Goal: Task Accomplishment & Management: Manage account settings

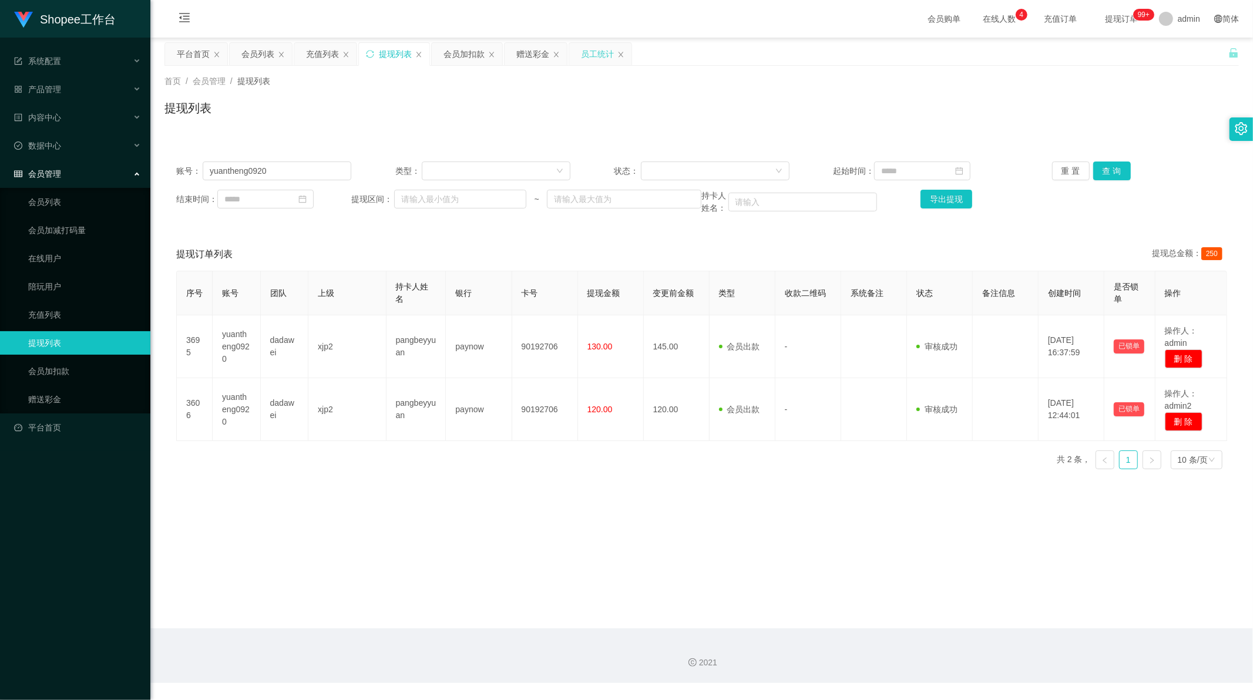
click at [602, 50] on div "员工统计" at bounding box center [597, 54] width 33 height 22
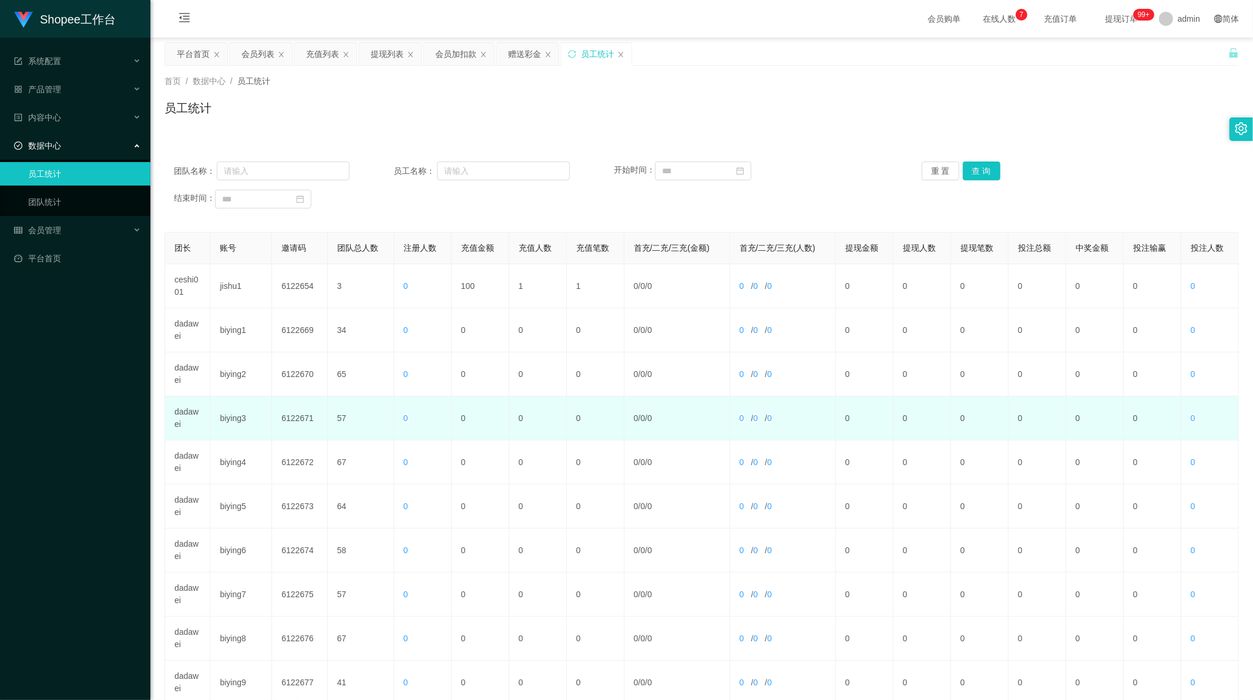
click at [186, 410] on td "dadawei" at bounding box center [187, 419] width 45 height 44
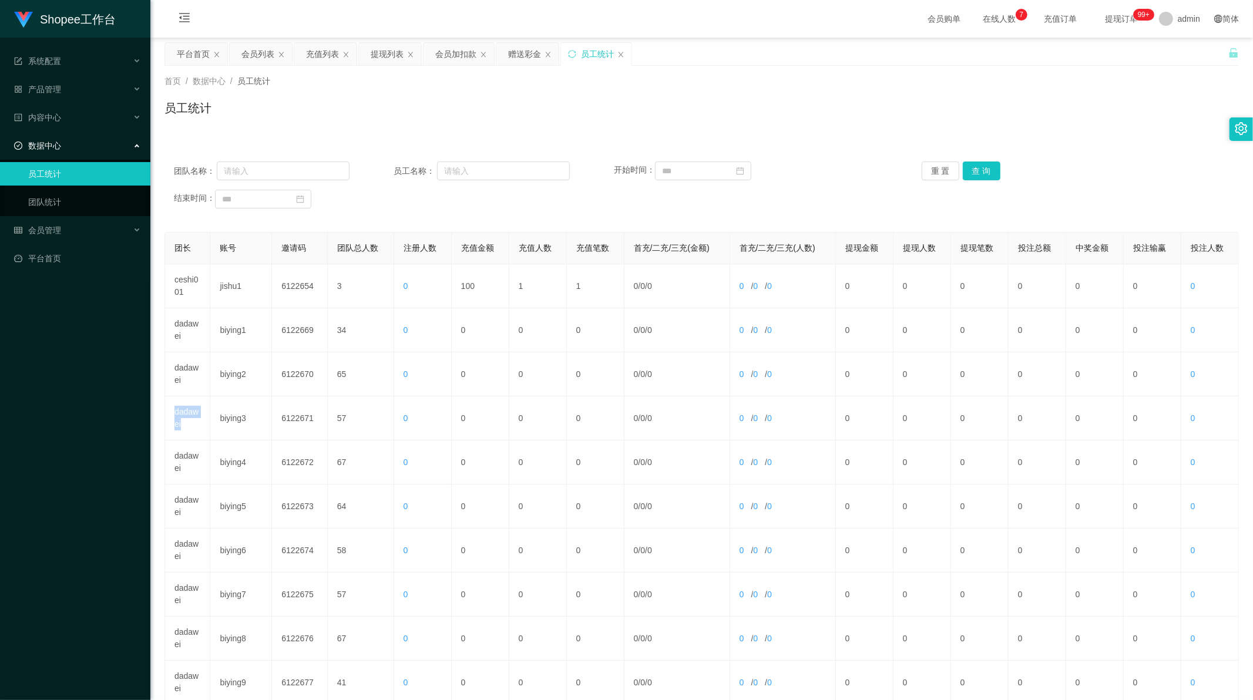
copy td "dadawei"
click at [291, 170] on input "text" at bounding box center [283, 171] width 133 height 19
paste input "dadawei"
type input "dadawei"
click at [989, 169] on button "查 询" at bounding box center [982, 171] width 38 height 19
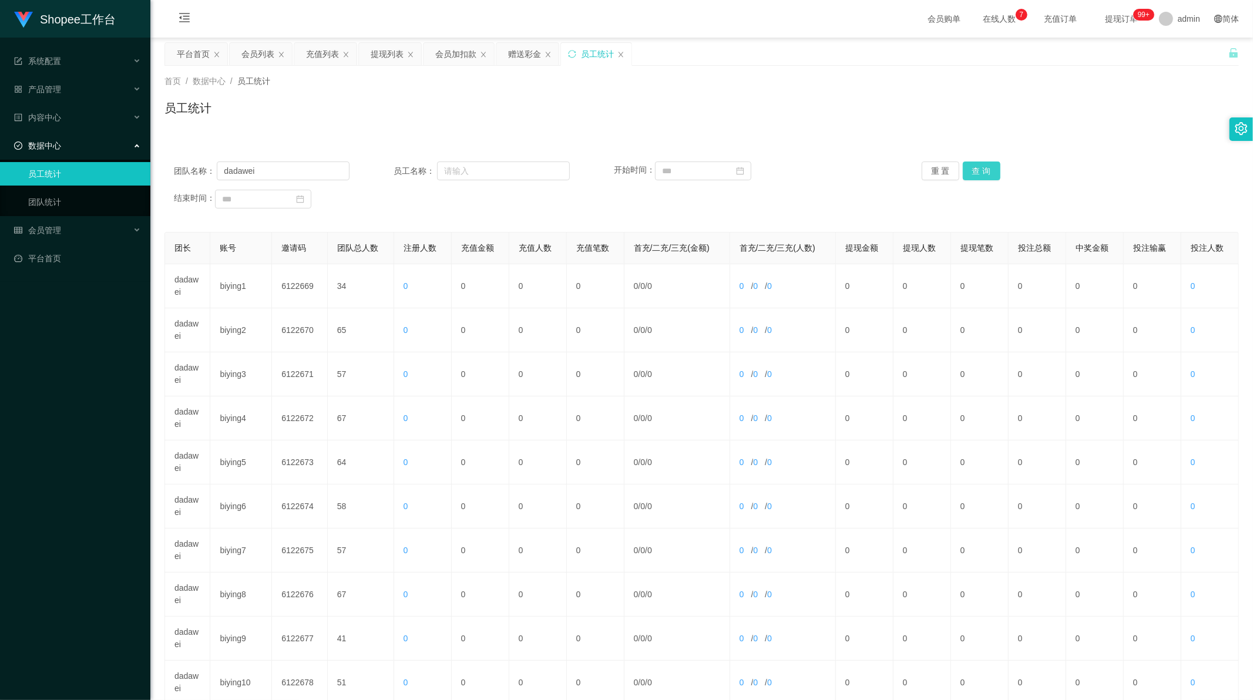
click at [989, 169] on button "查 询" at bounding box center [982, 171] width 38 height 19
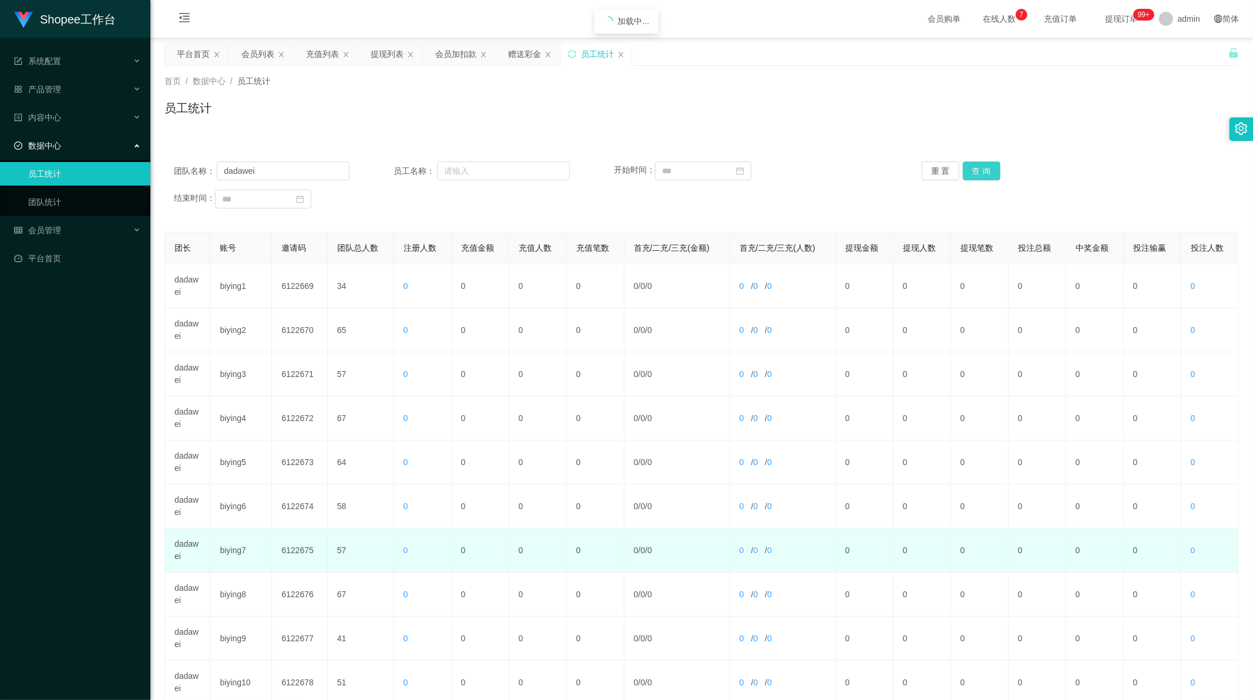
scroll to position [112, 0]
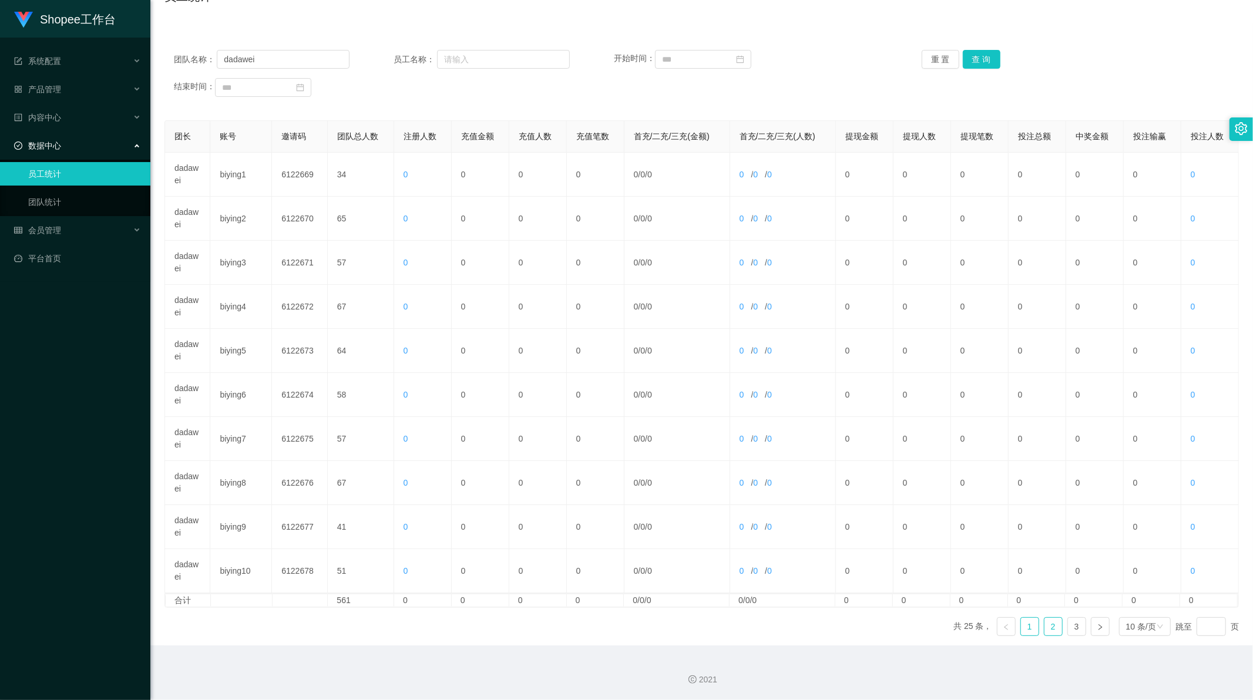
click at [1045, 625] on link "2" at bounding box center [1054, 627] width 18 height 18
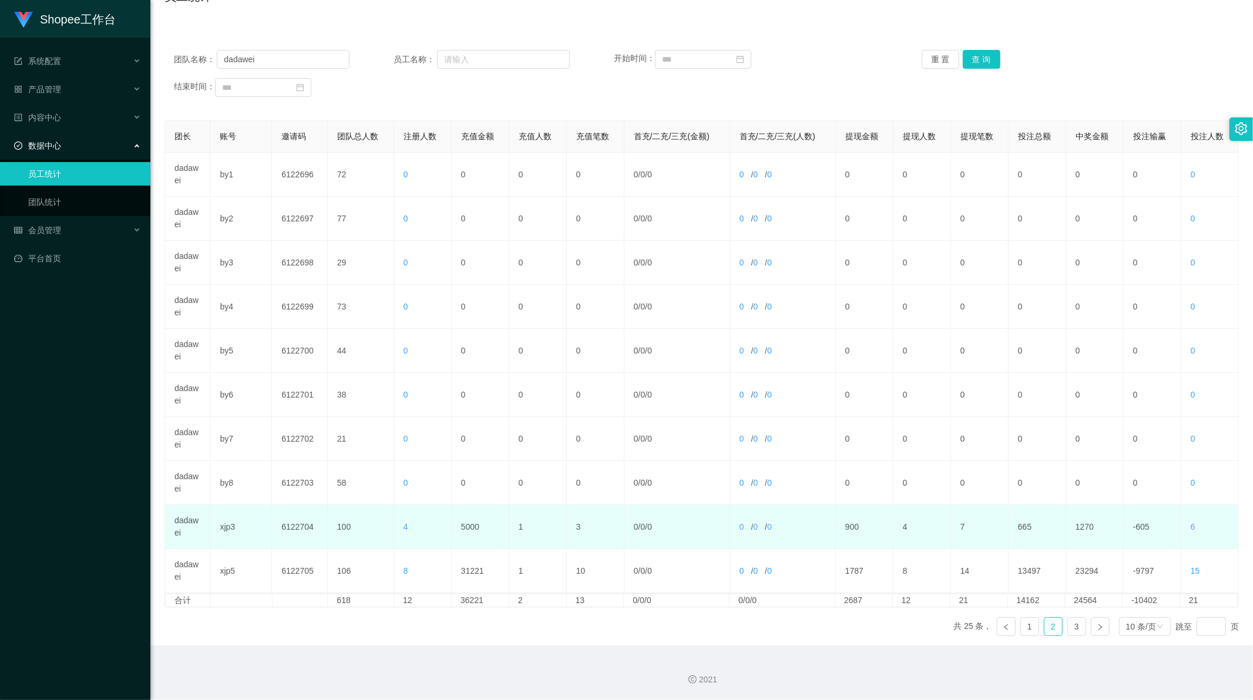
click at [468, 524] on td "5000" at bounding box center [481, 527] width 58 height 44
copy td "5000"
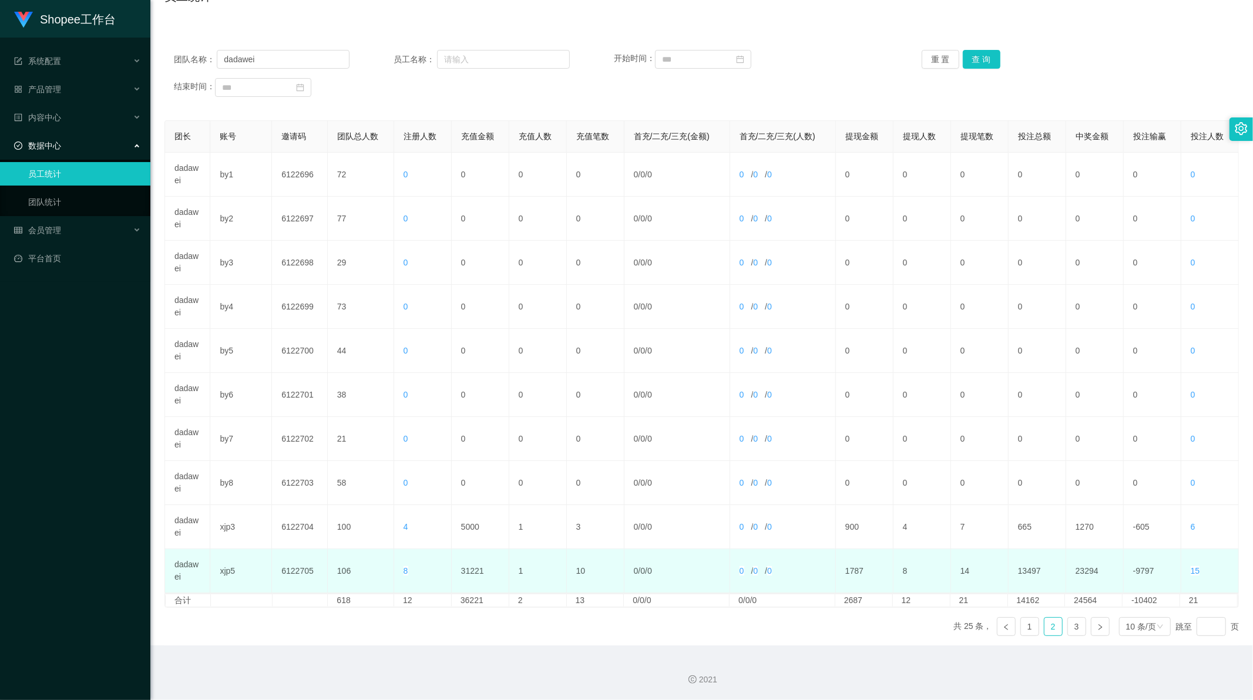
click at [460, 568] on td "31221" at bounding box center [481, 571] width 58 height 44
copy td "31221"
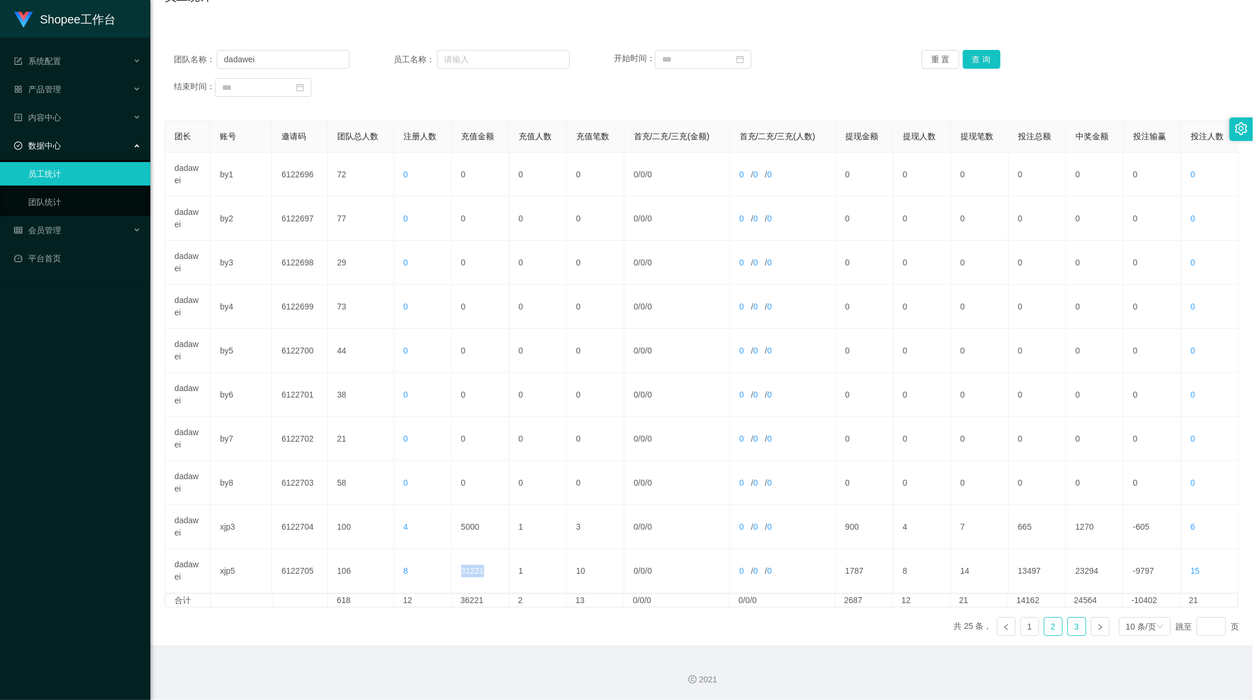
click at [1073, 625] on link "3" at bounding box center [1077, 627] width 18 height 18
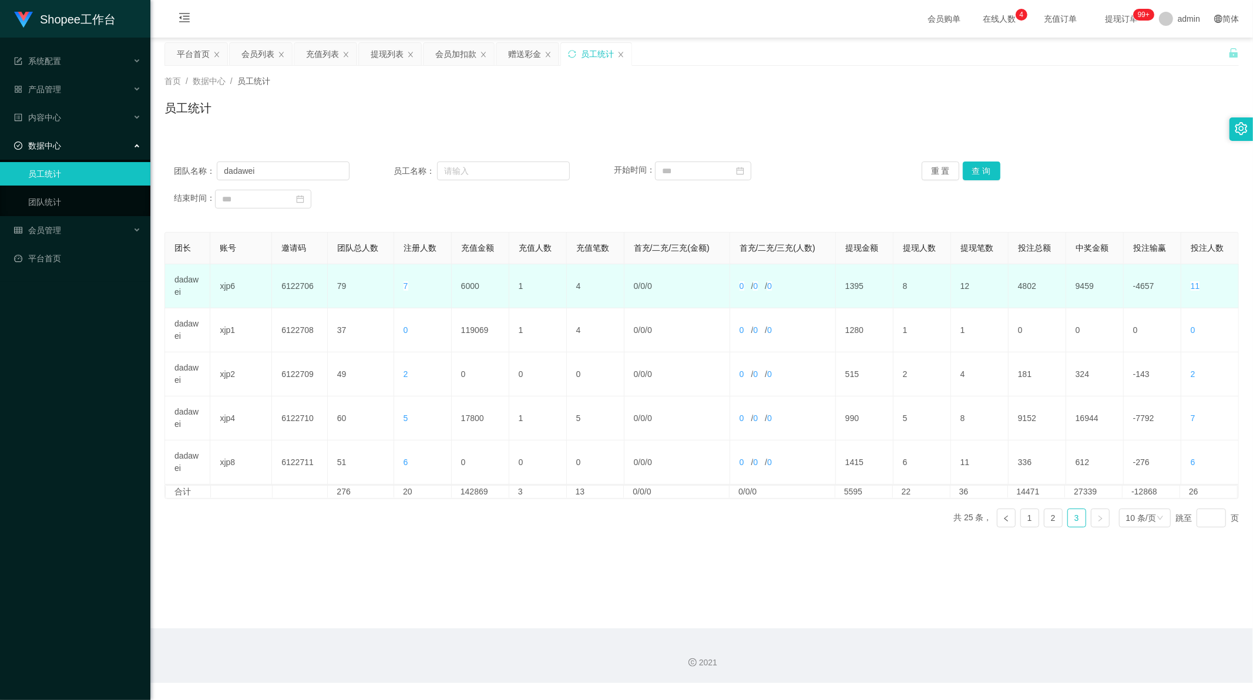
click at [468, 289] on td "6000" at bounding box center [481, 286] width 58 height 44
copy td "6000"
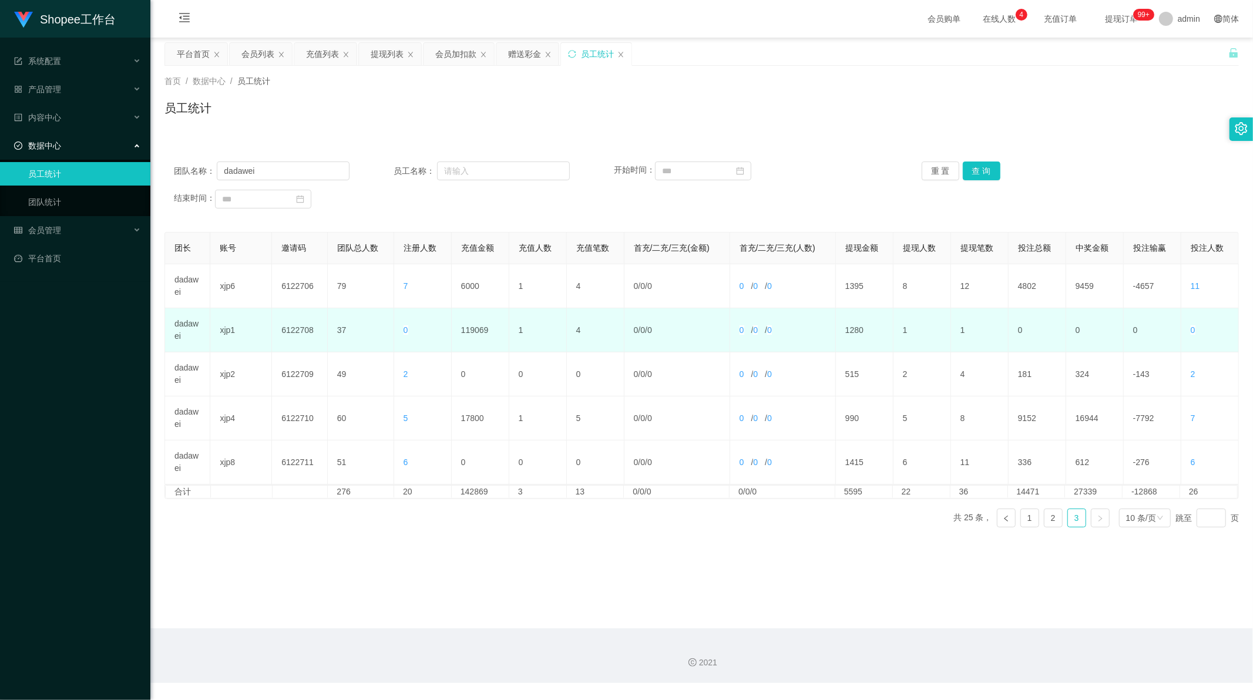
click at [482, 328] on td "119069" at bounding box center [481, 331] width 58 height 44
copy td "119069"
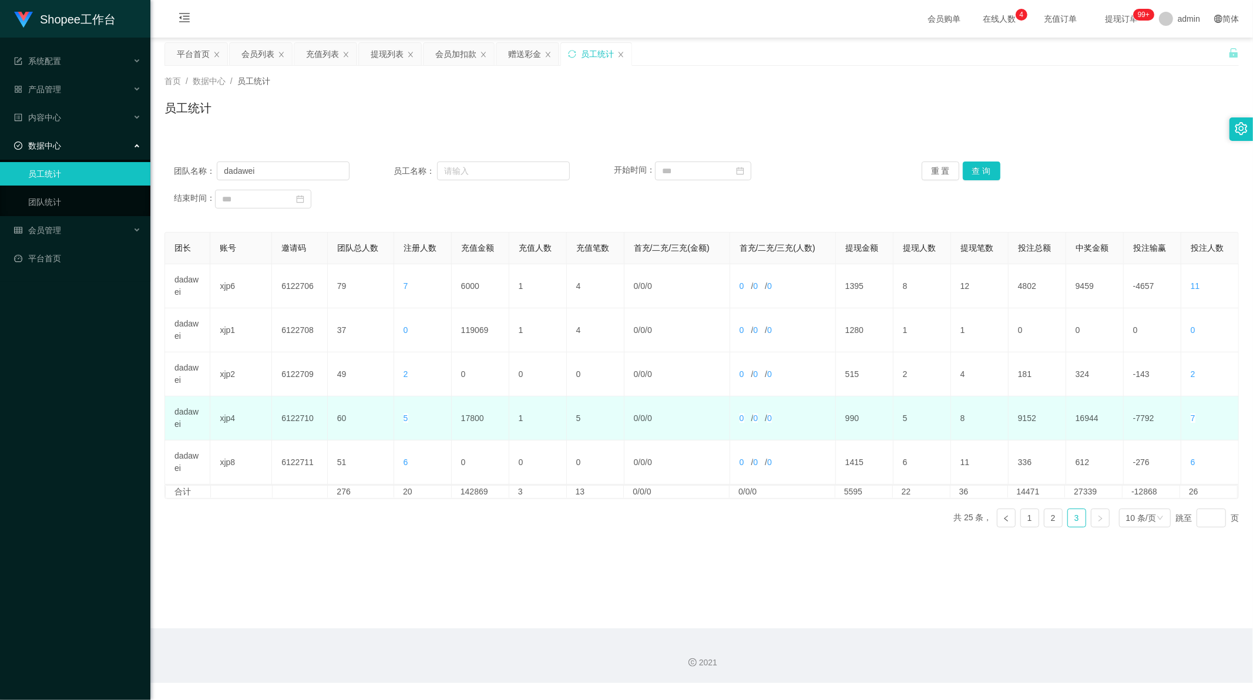
click at [473, 417] on td "17800" at bounding box center [481, 419] width 58 height 44
copy td "17800"
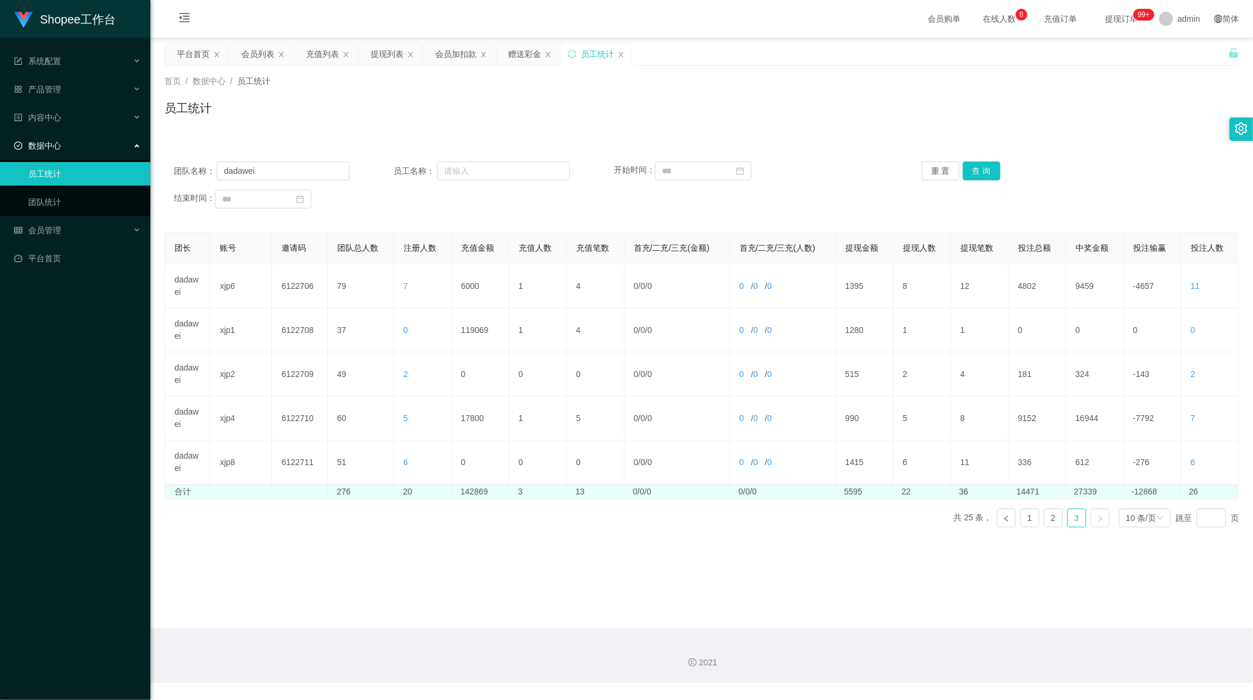
click at [474, 492] on td "142869" at bounding box center [481, 492] width 58 height 12
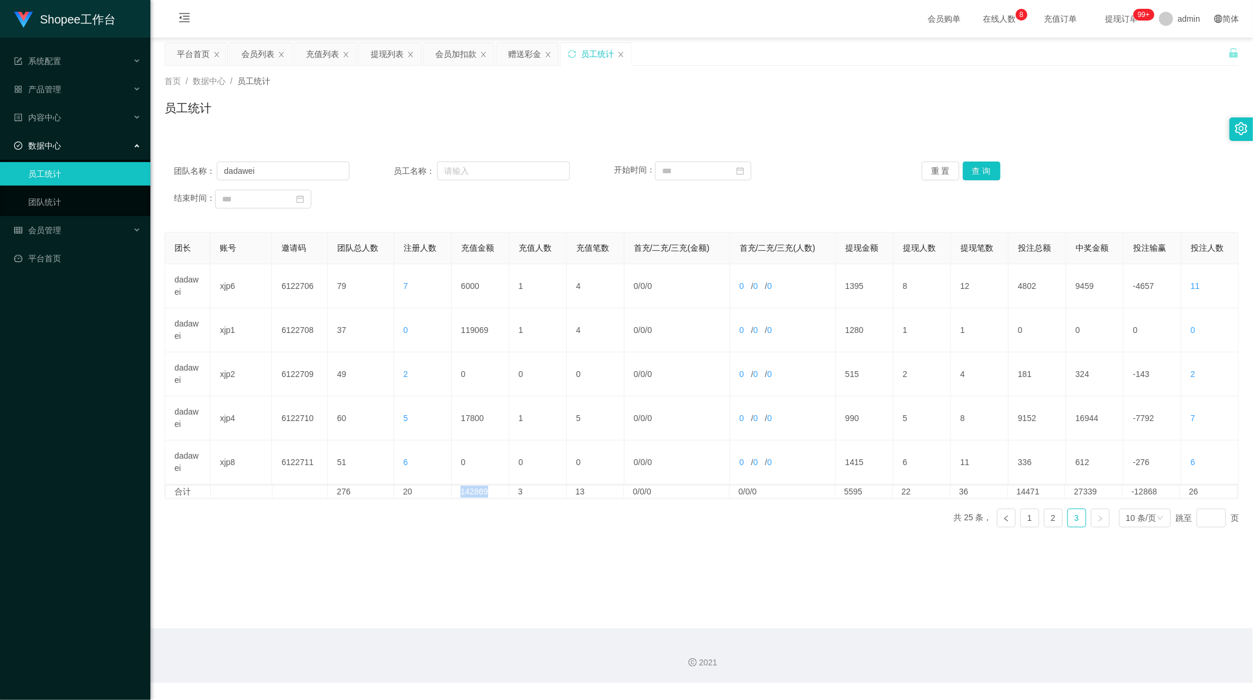
copy td "142869"
click at [1045, 521] on link "2" at bounding box center [1054, 518] width 18 height 18
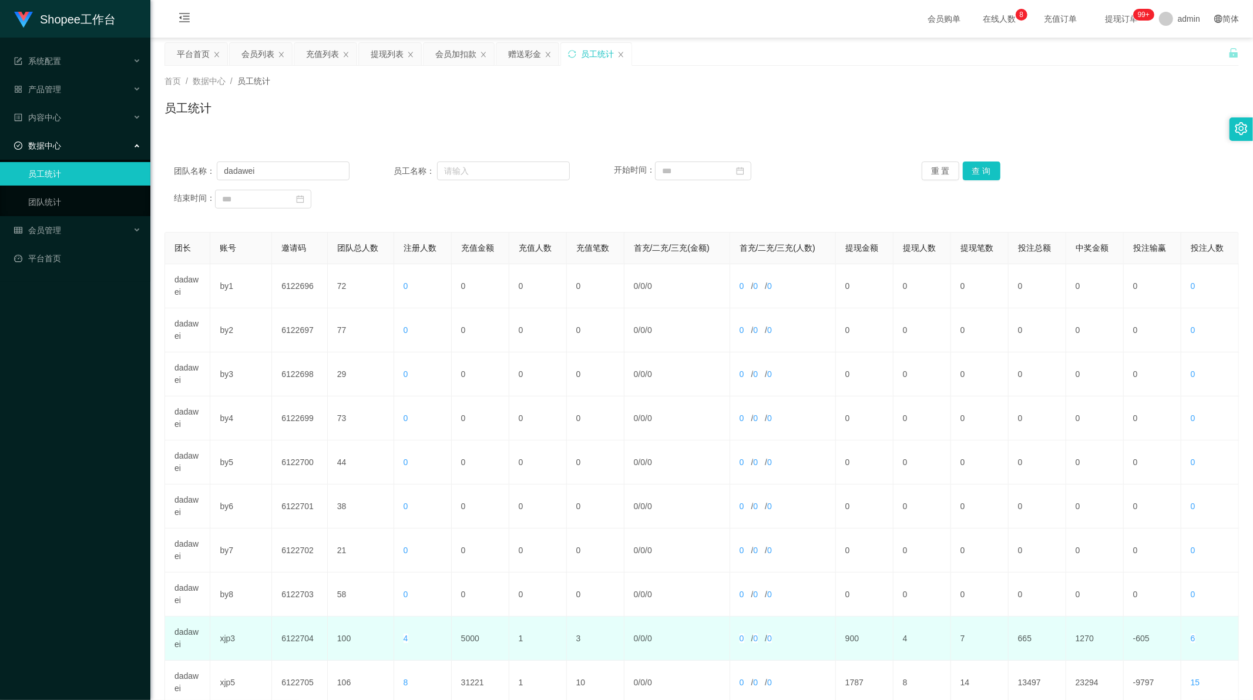
scroll to position [112, 0]
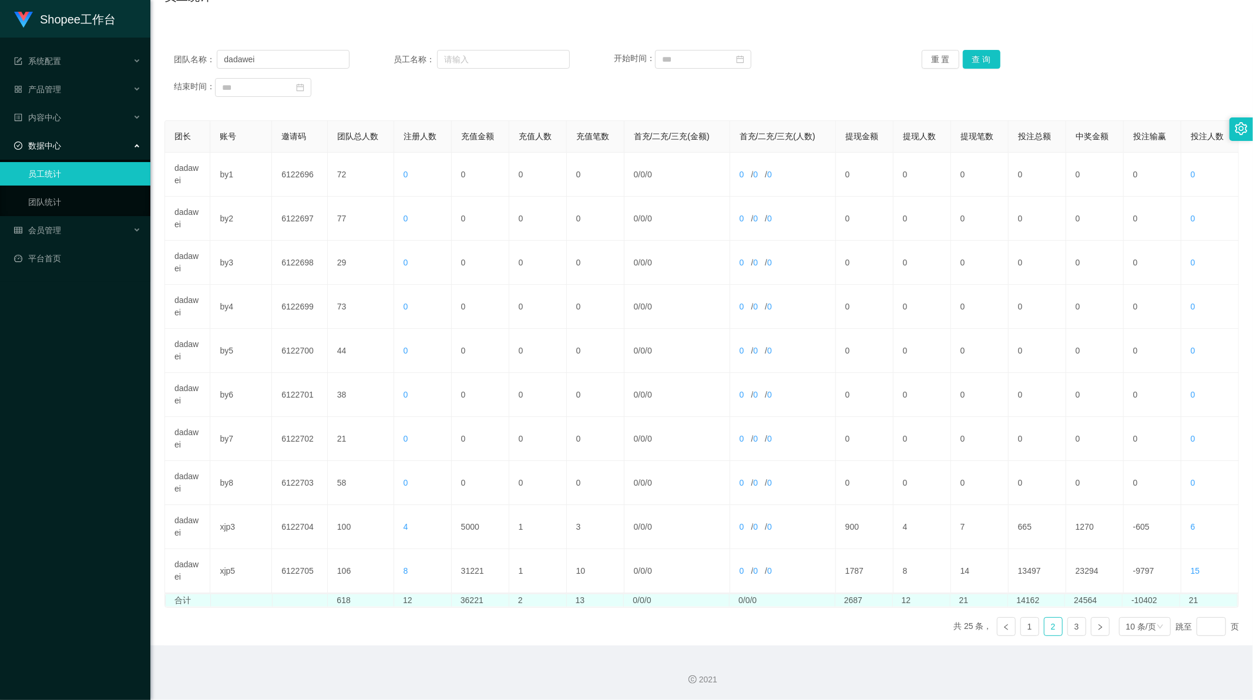
click at [468, 604] on td "36221" at bounding box center [481, 601] width 58 height 12
copy td "36221"
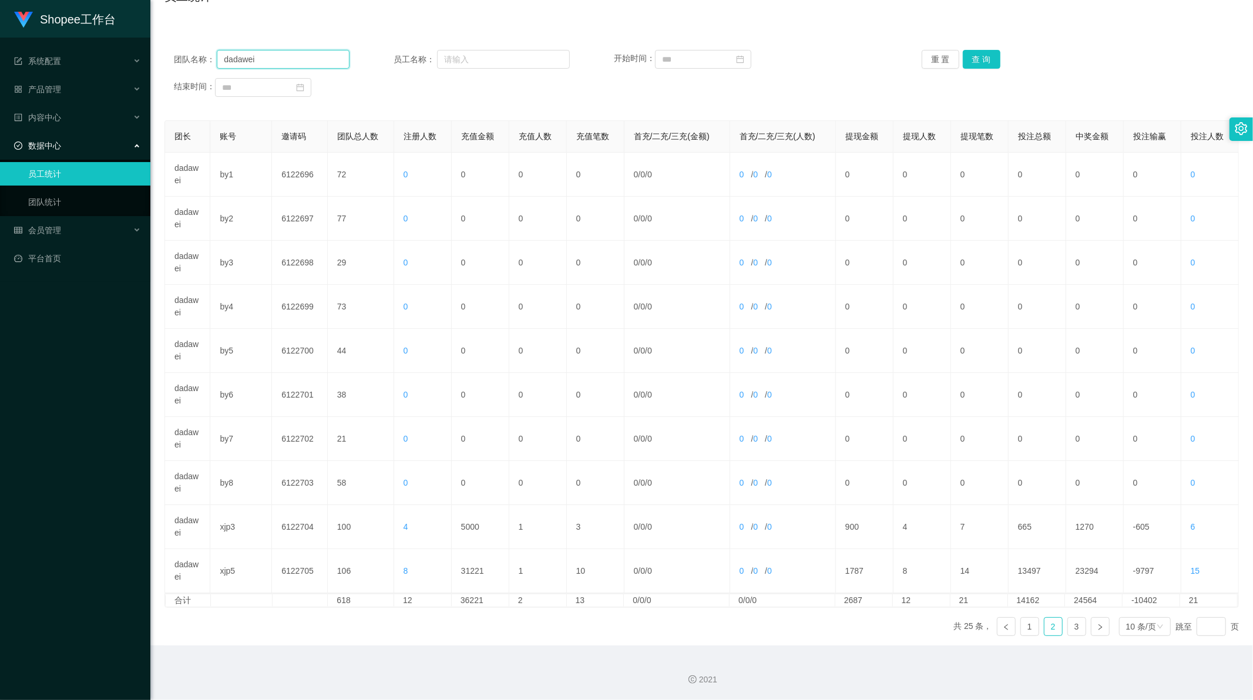
click at [262, 56] on input "dadawei" at bounding box center [283, 59] width 133 height 19
click at [977, 60] on button "查 询" at bounding box center [982, 59] width 38 height 19
click at [1078, 628] on link "4" at bounding box center [1077, 627] width 18 height 18
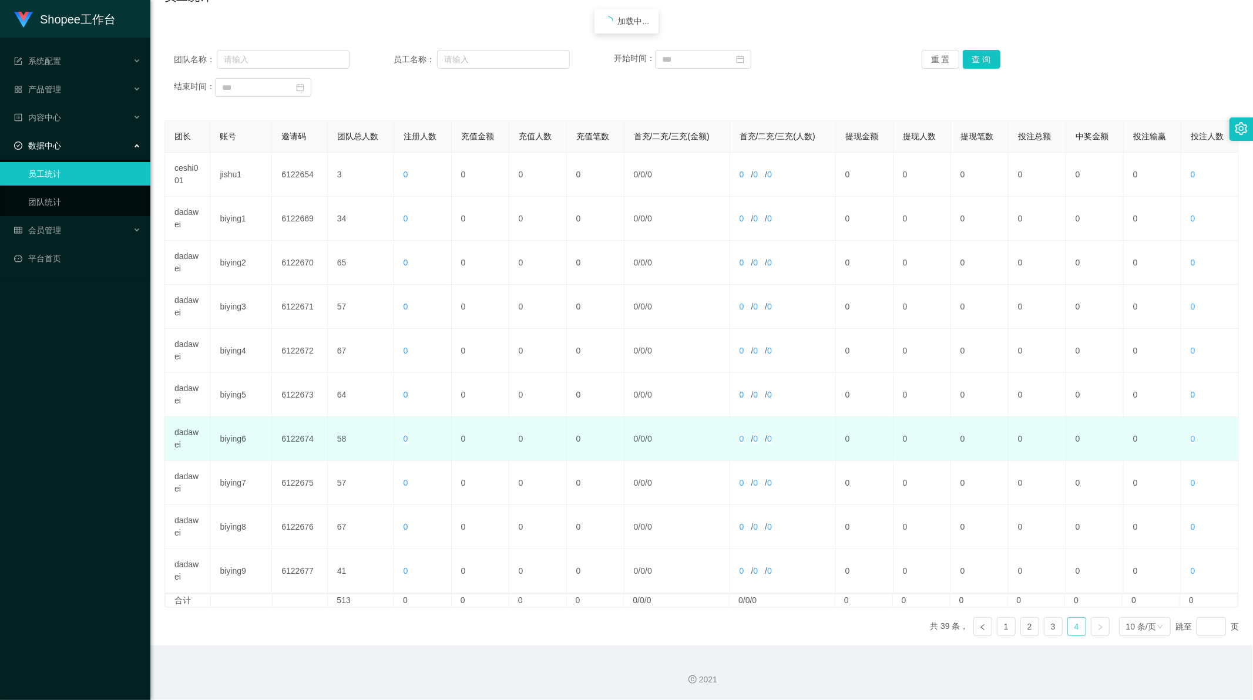
scroll to position [68, 0]
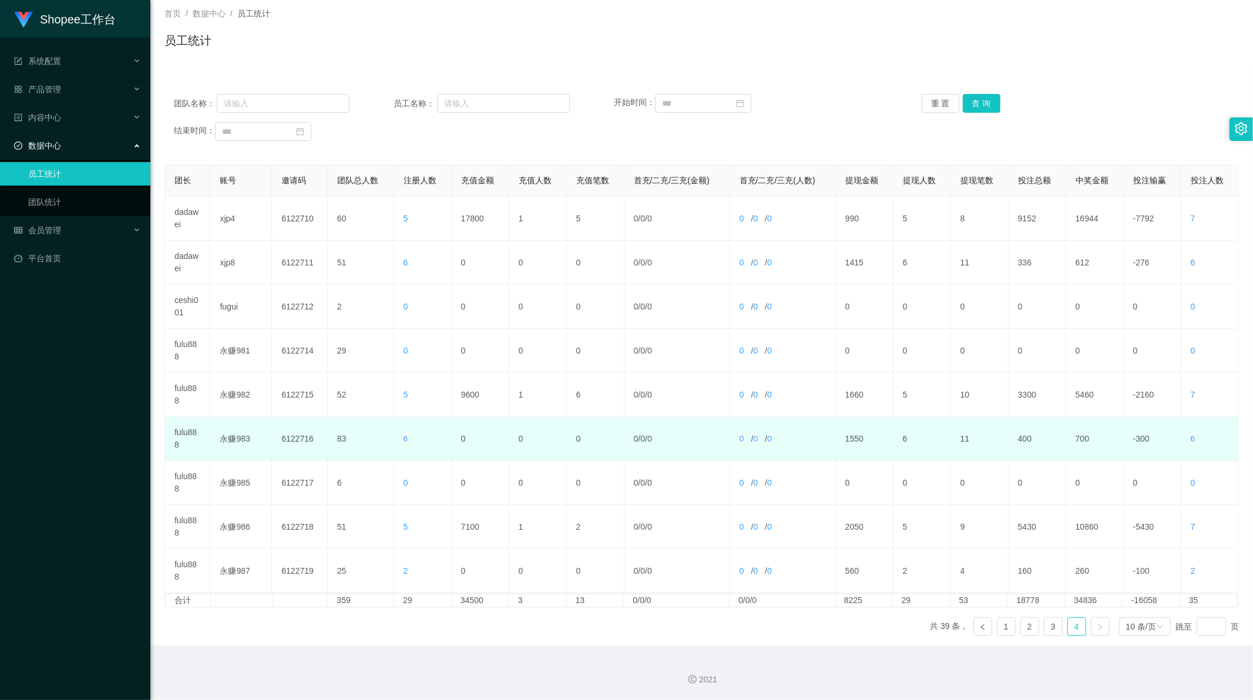
click at [183, 433] on td "fulu888" at bounding box center [187, 439] width 45 height 44
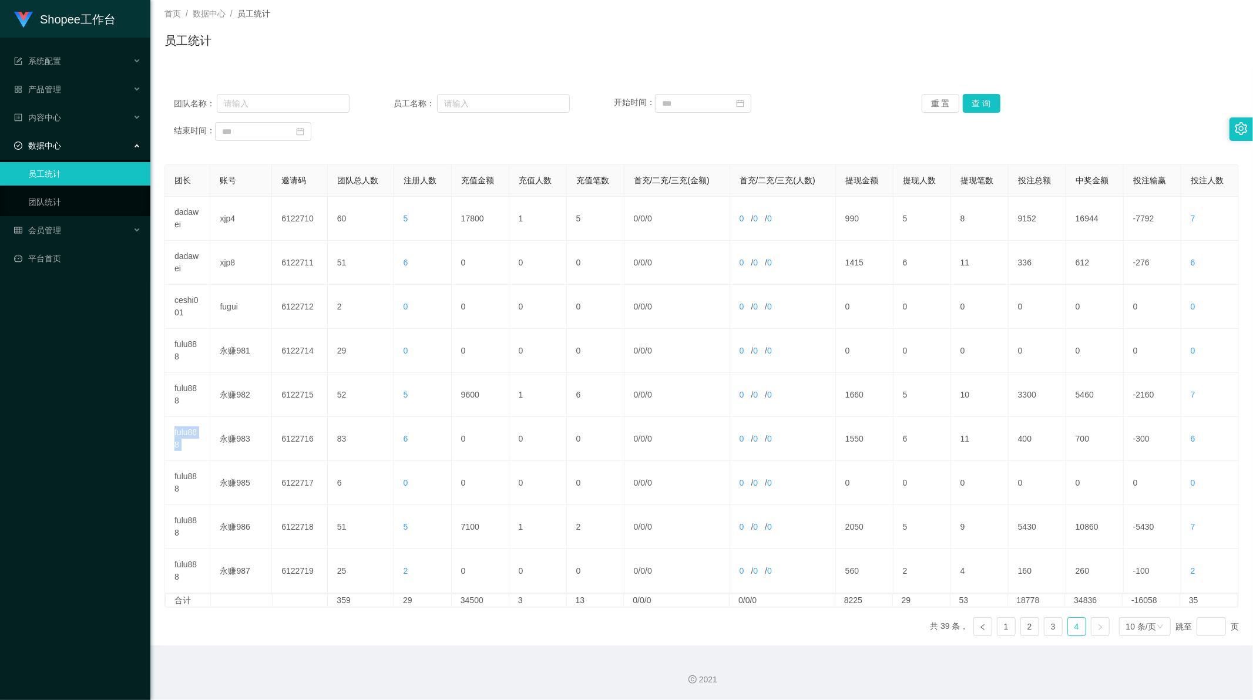
copy td "fulu888"
click at [289, 96] on input "text" at bounding box center [283, 103] width 133 height 19
paste input "fulu888"
type input "fulu888"
click at [984, 102] on button "查 询" at bounding box center [982, 103] width 38 height 19
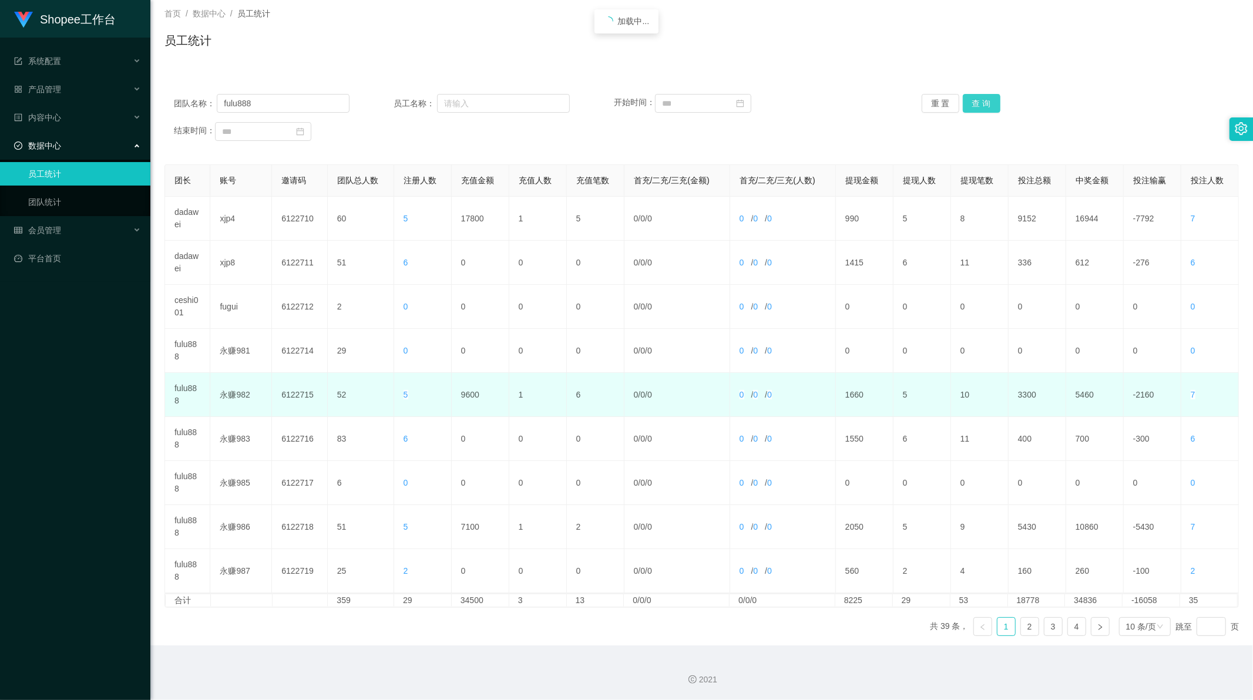
scroll to position [0, 0]
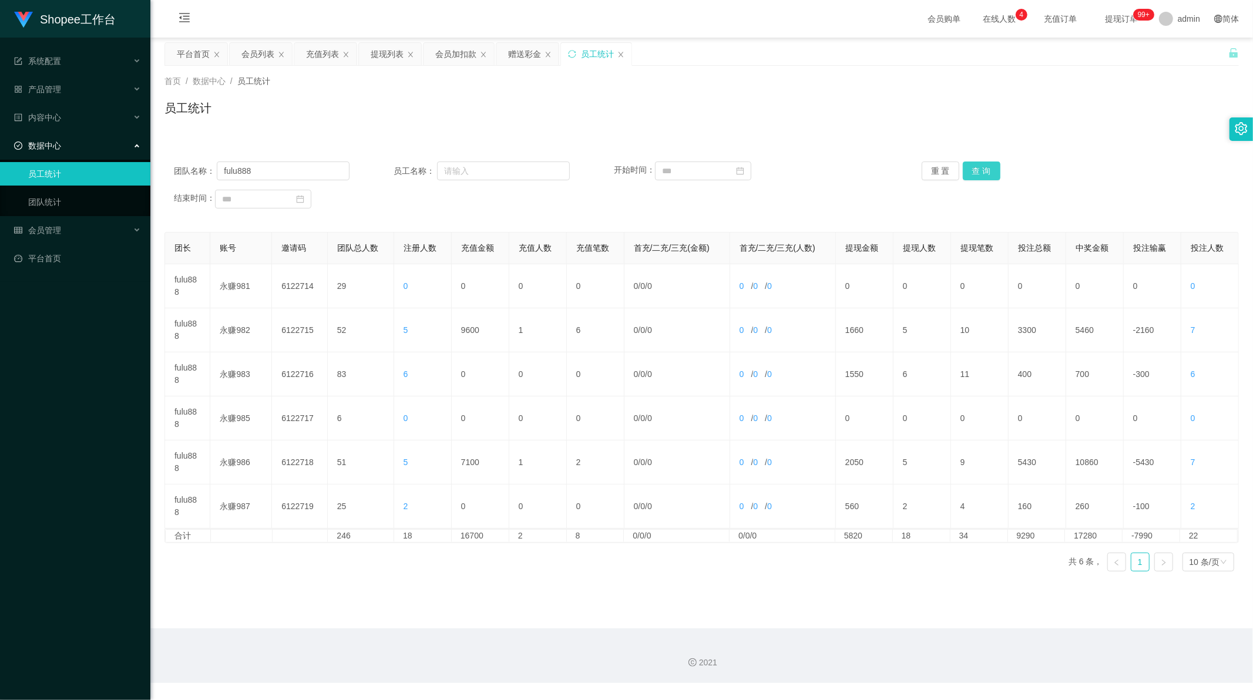
click at [978, 169] on button "查 询" at bounding box center [982, 171] width 38 height 19
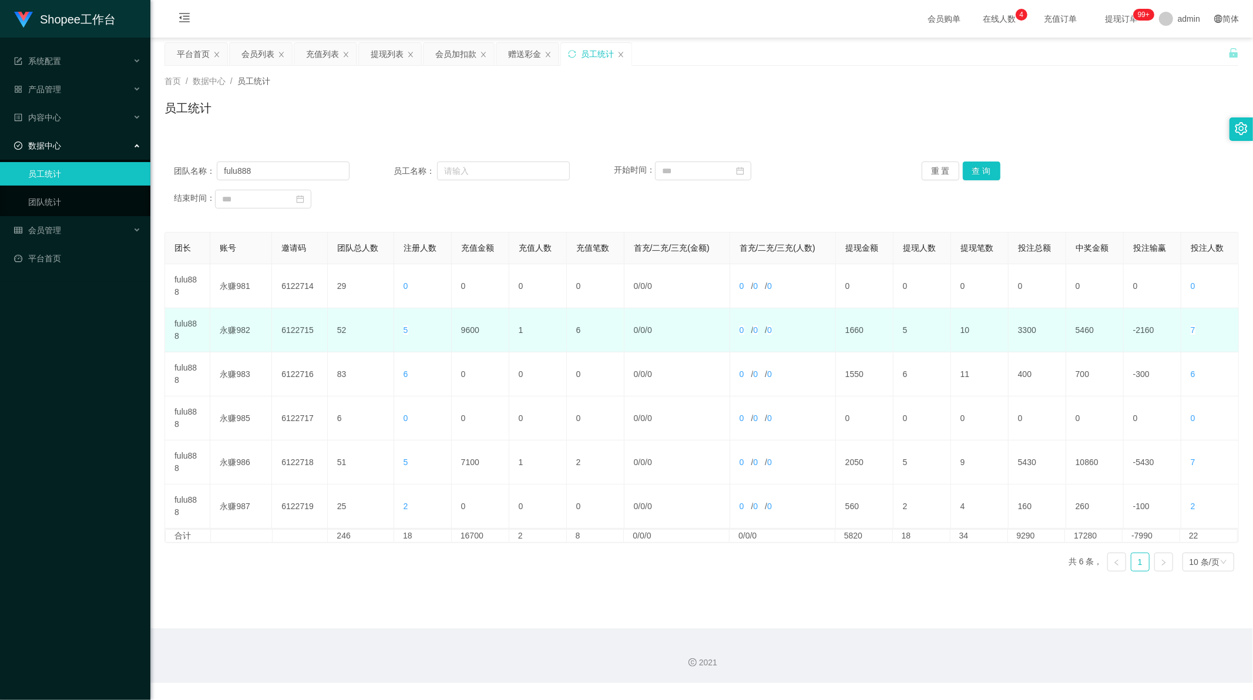
click at [462, 331] on td "9600" at bounding box center [481, 331] width 58 height 44
copy td "9600"
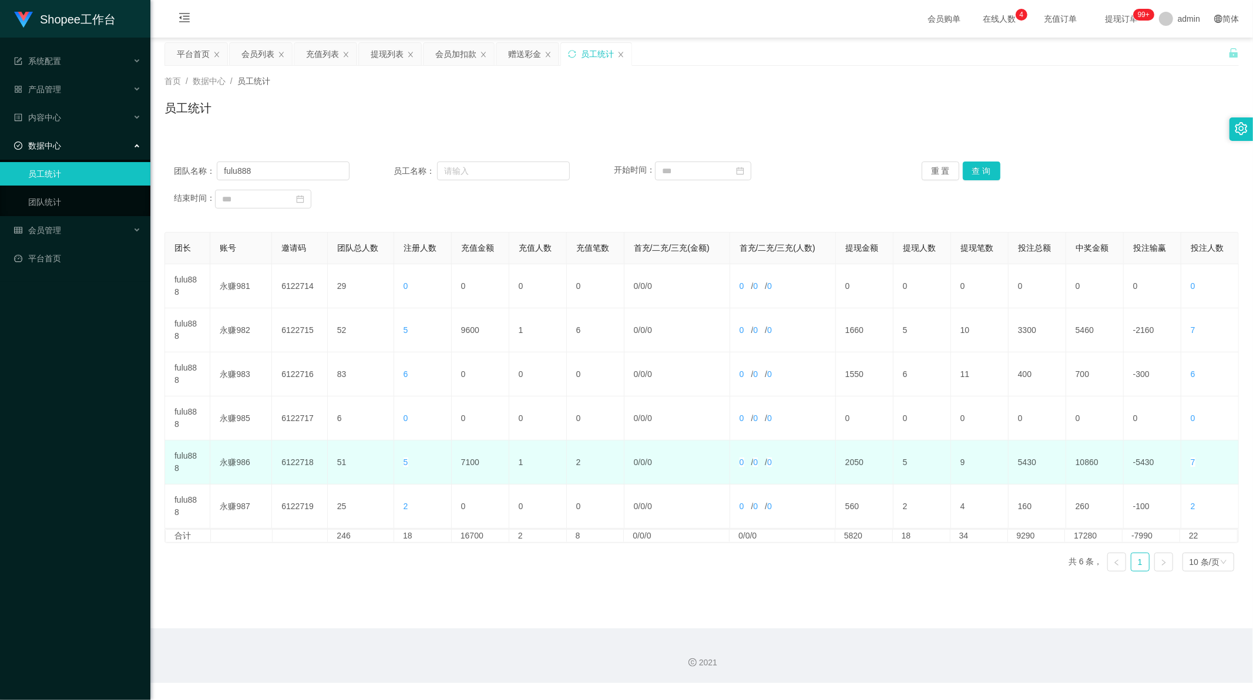
click at [462, 465] on td "7100" at bounding box center [481, 463] width 58 height 44
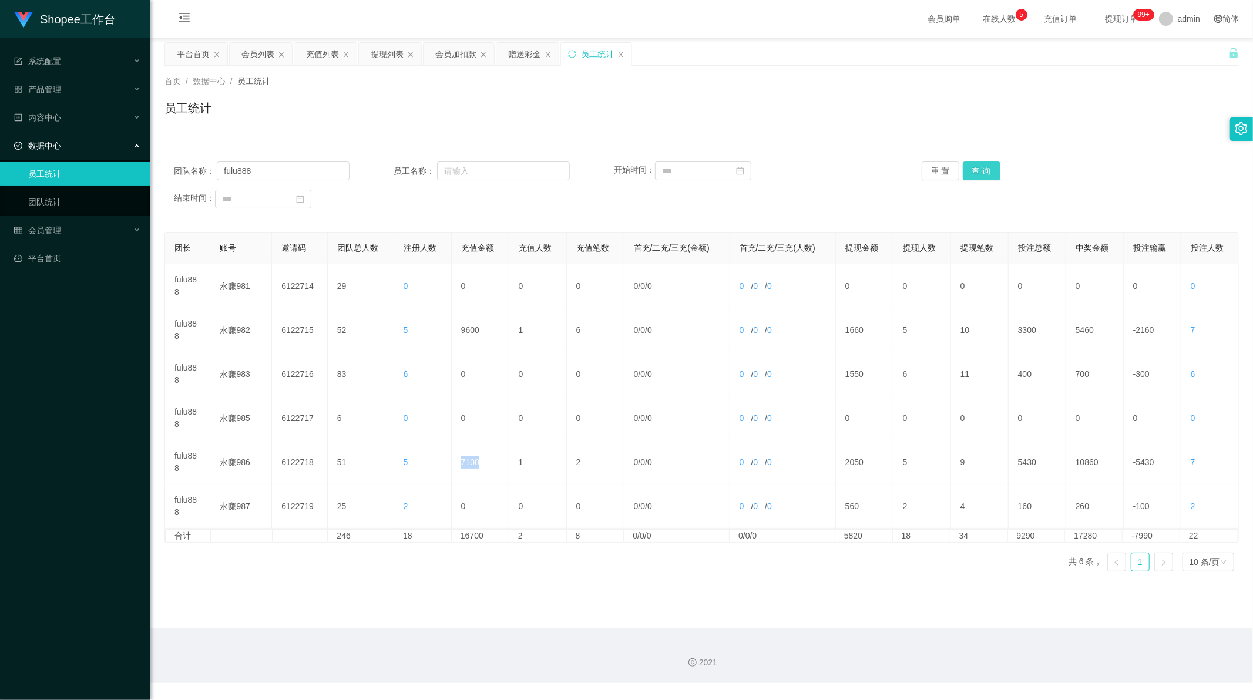
click at [973, 172] on button "查 询" at bounding box center [982, 171] width 38 height 19
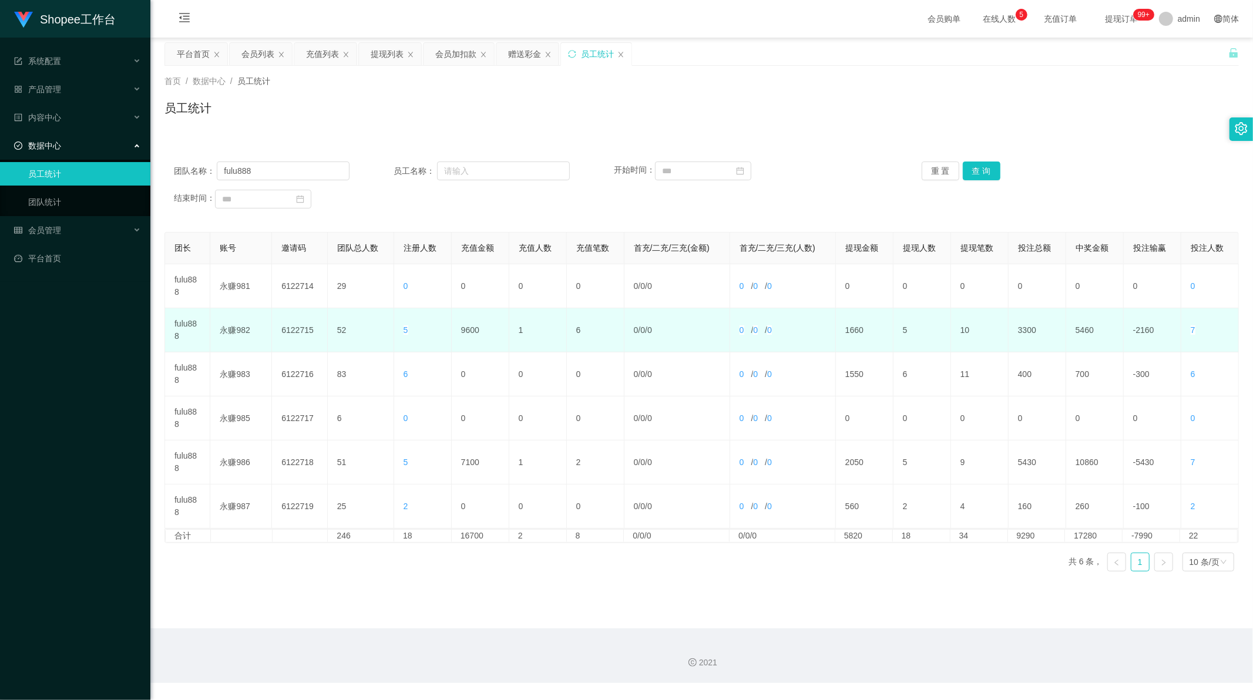
click at [467, 330] on td "9600" at bounding box center [481, 331] width 58 height 44
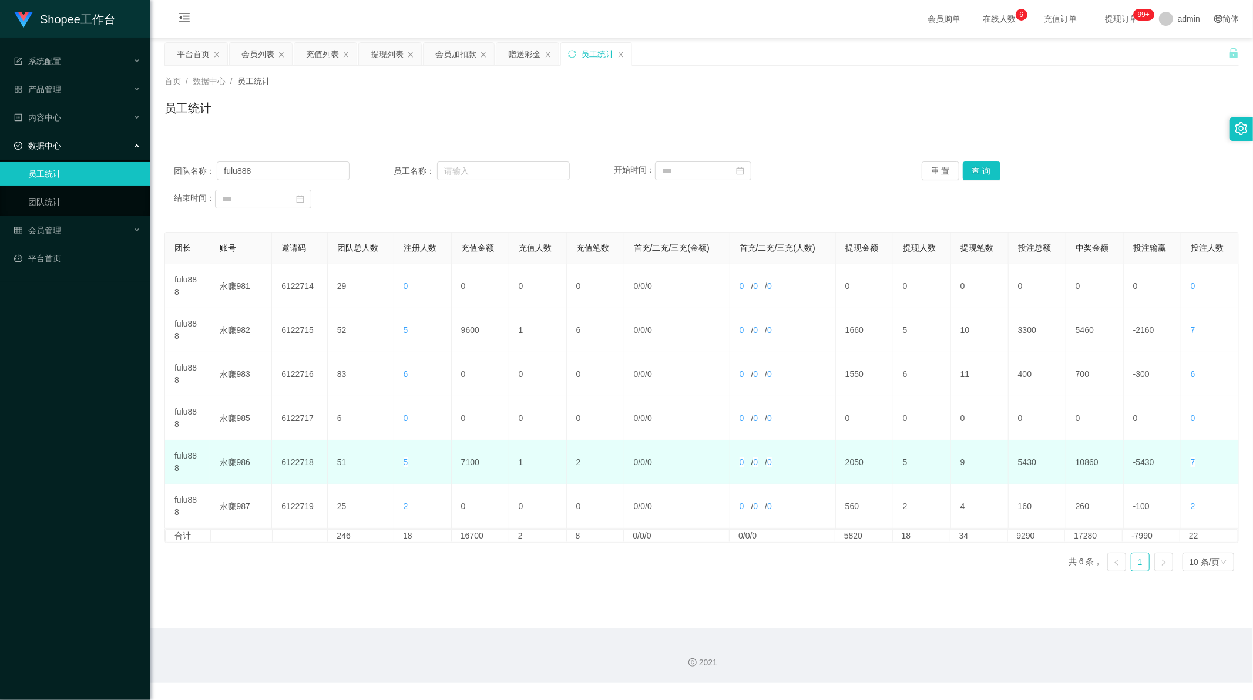
click at [473, 460] on td "7100" at bounding box center [481, 463] width 58 height 44
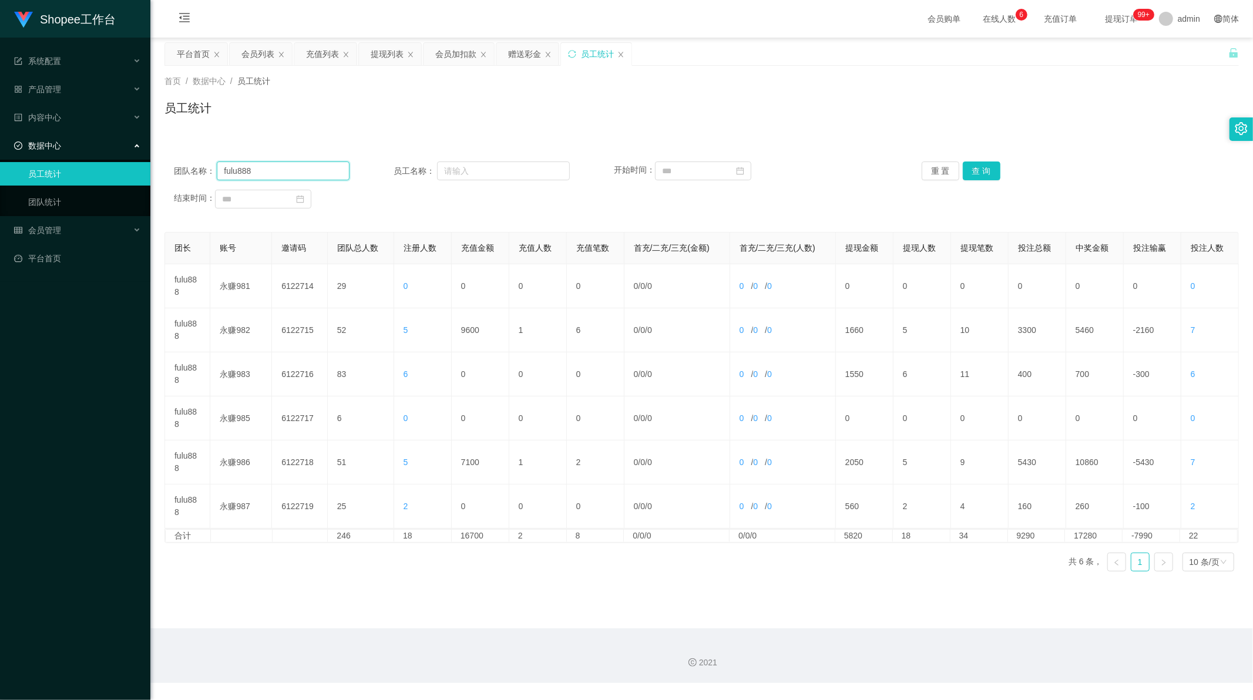
click at [251, 174] on input "fulu888" at bounding box center [283, 171] width 133 height 19
click at [973, 172] on button "查 询" at bounding box center [982, 171] width 38 height 19
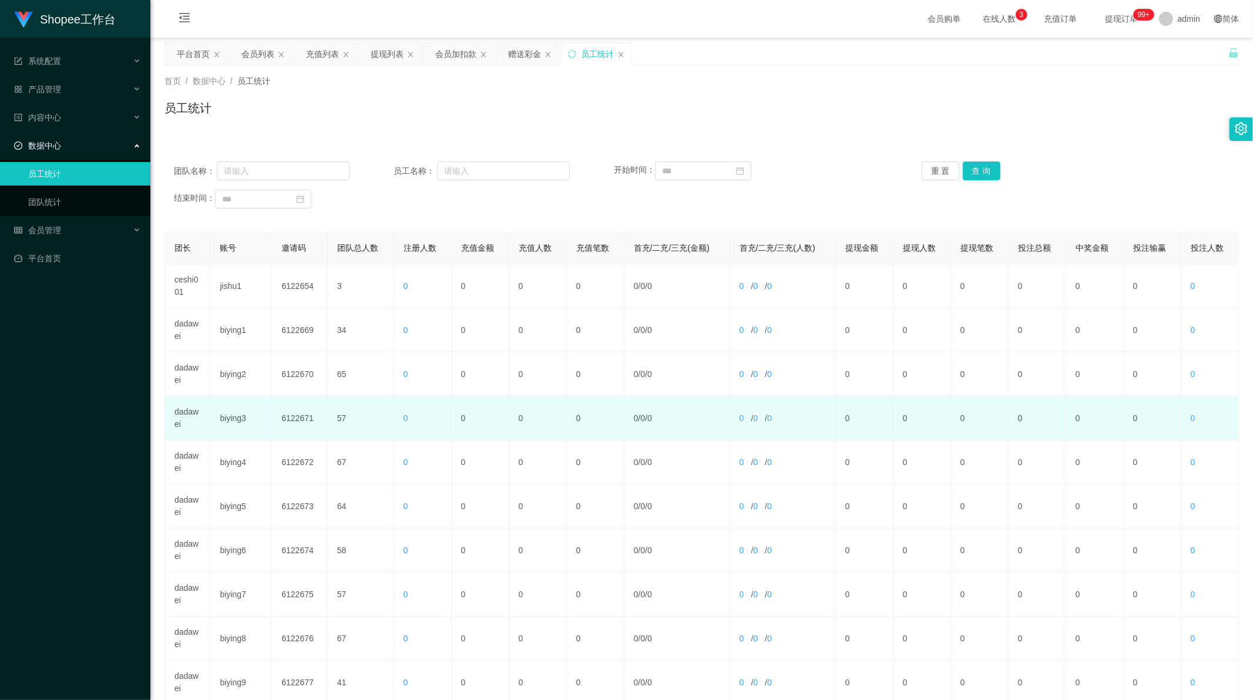
click at [177, 410] on td "dadawei" at bounding box center [187, 419] width 45 height 44
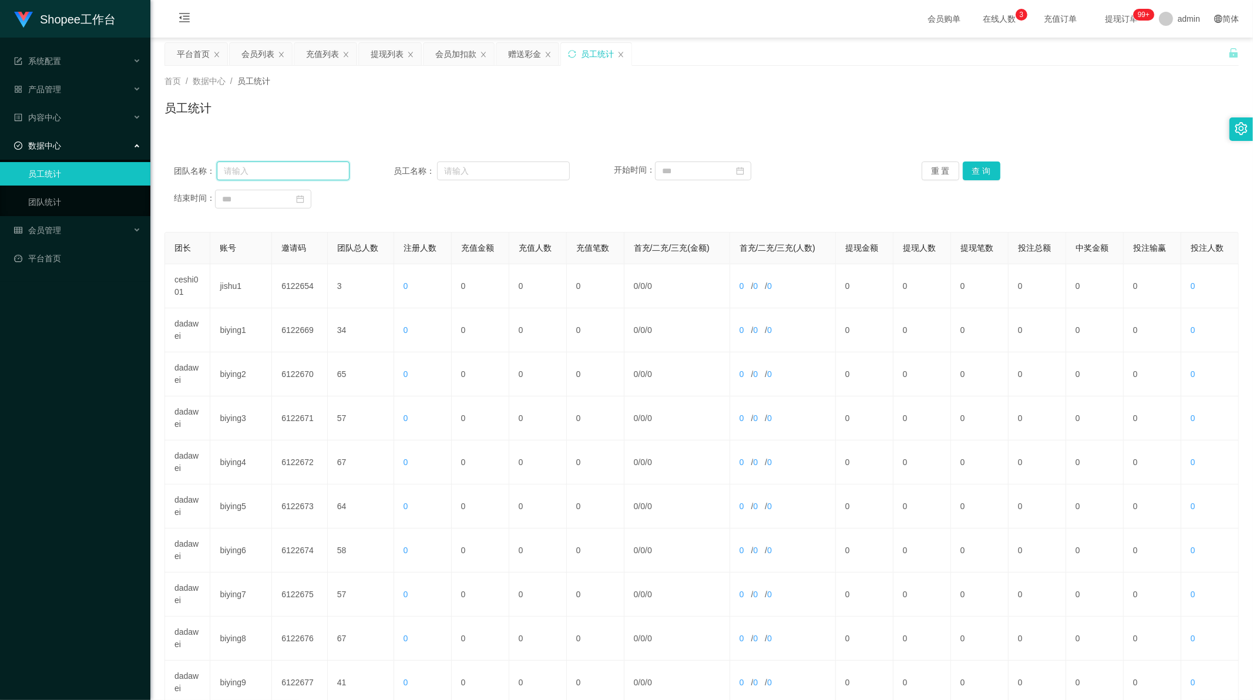
click at [280, 173] on input "text" at bounding box center [283, 171] width 133 height 19
paste input "dadawei"
type input "dadawei"
click at [983, 165] on button "查 询" at bounding box center [982, 171] width 38 height 19
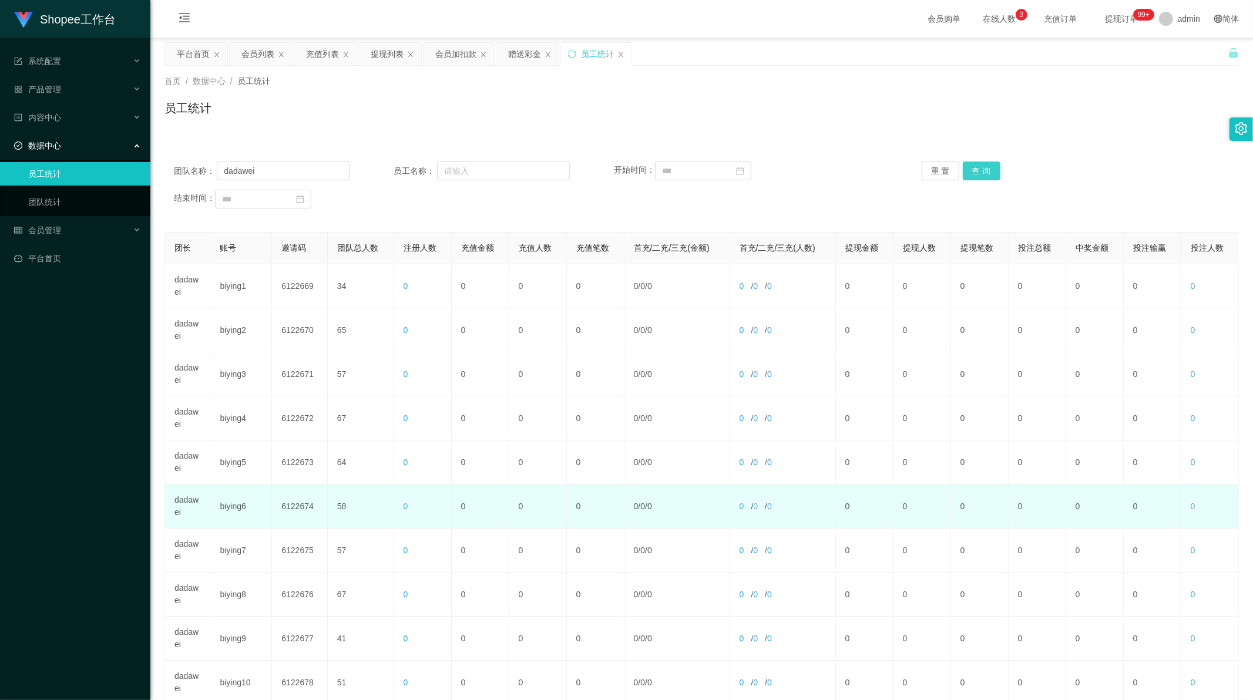
scroll to position [112, 0]
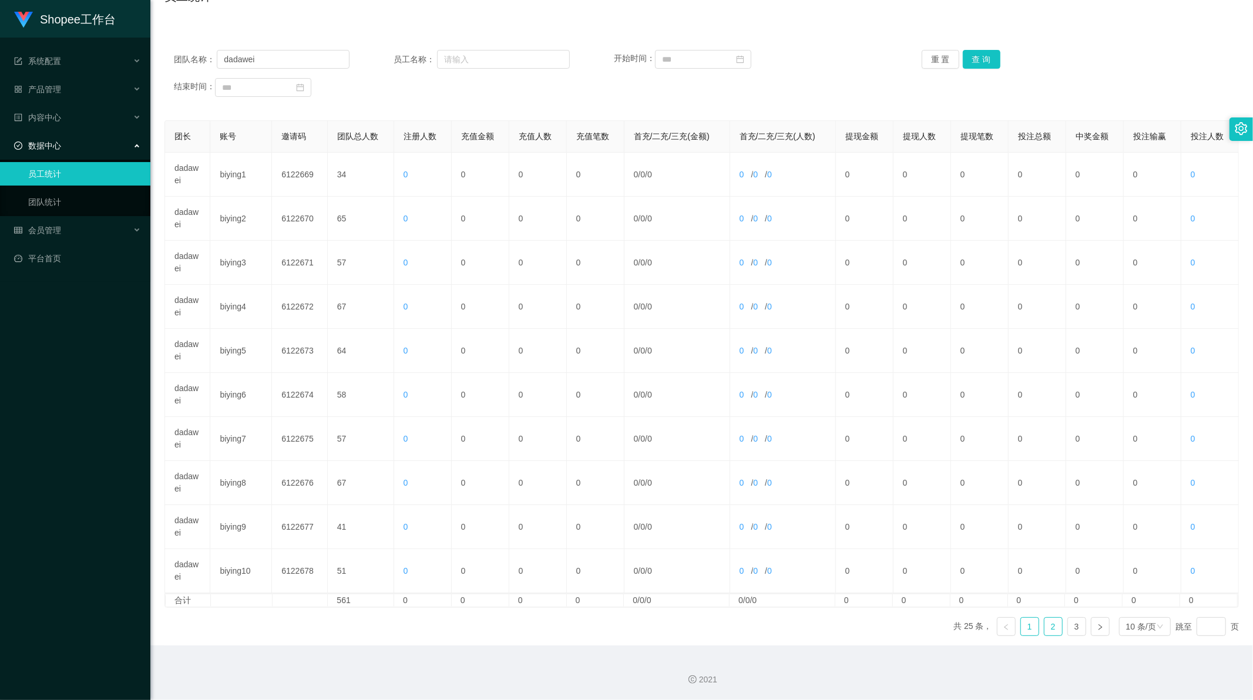
click at [1048, 626] on link "2" at bounding box center [1054, 627] width 18 height 18
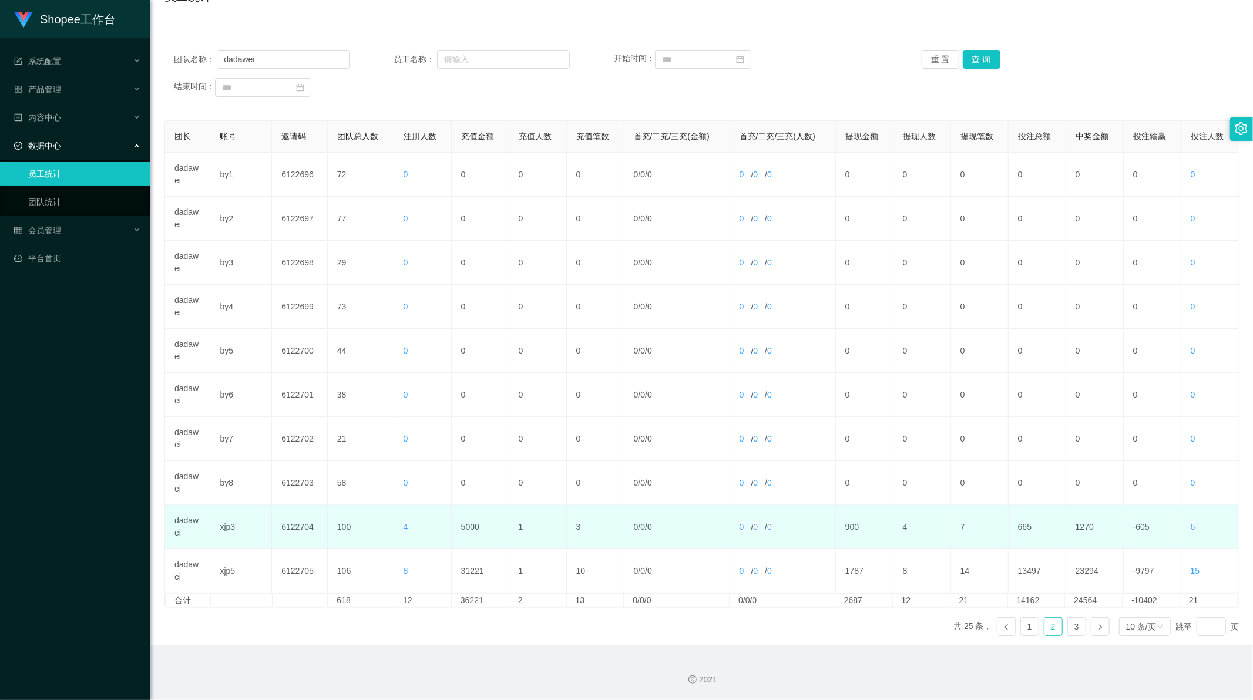
click at [465, 529] on td "5000" at bounding box center [481, 527] width 58 height 44
click at [462, 527] on td "5000" at bounding box center [481, 527] width 58 height 44
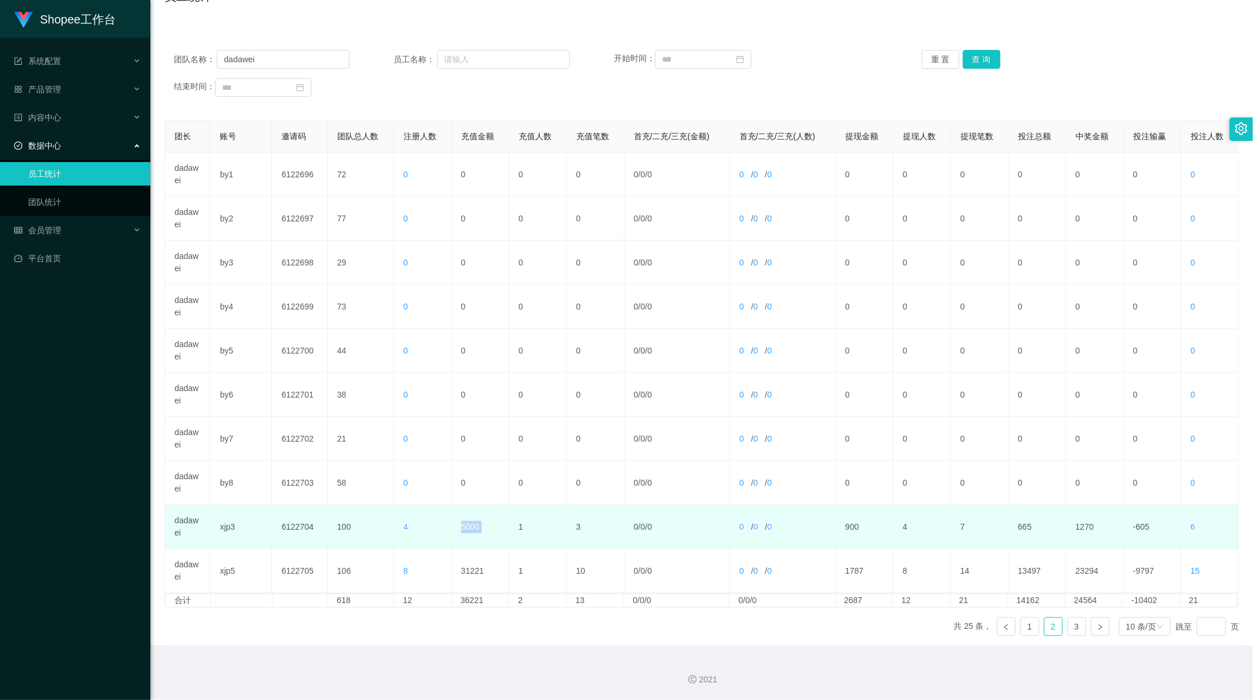
click at [462, 527] on td "5000" at bounding box center [481, 527] width 58 height 44
click at [470, 524] on td "5000" at bounding box center [481, 527] width 58 height 44
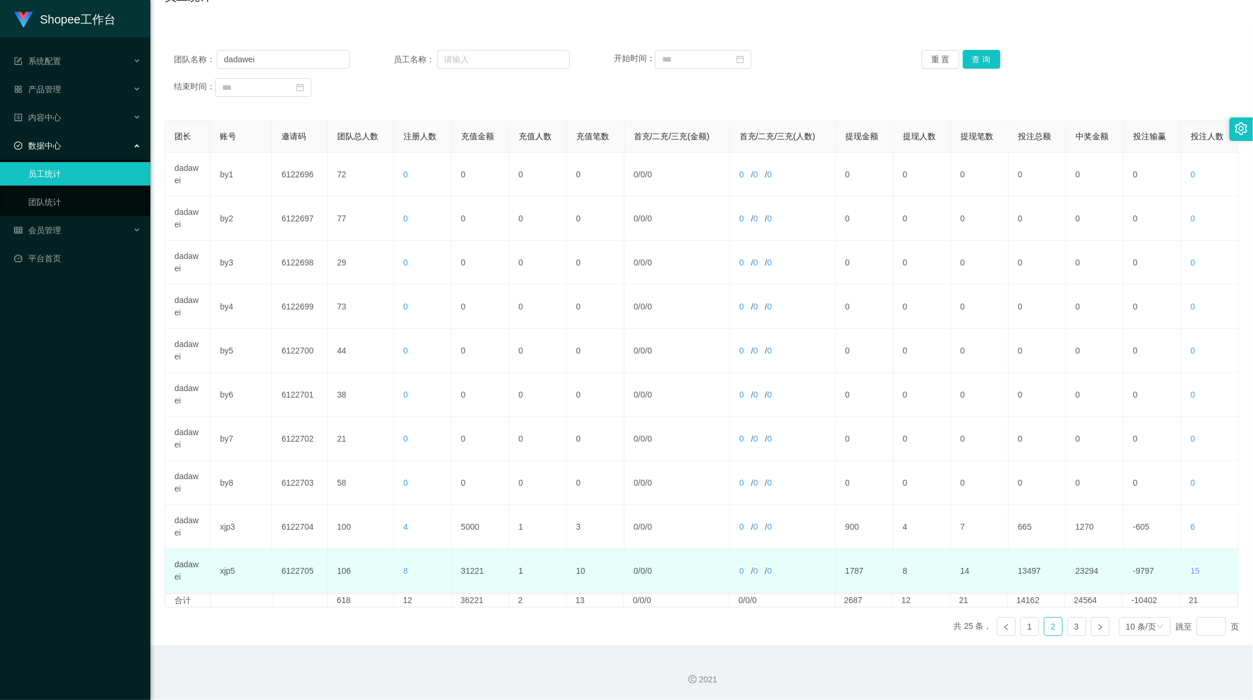
click at [468, 574] on td "31221" at bounding box center [481, 571] width 58 height 44
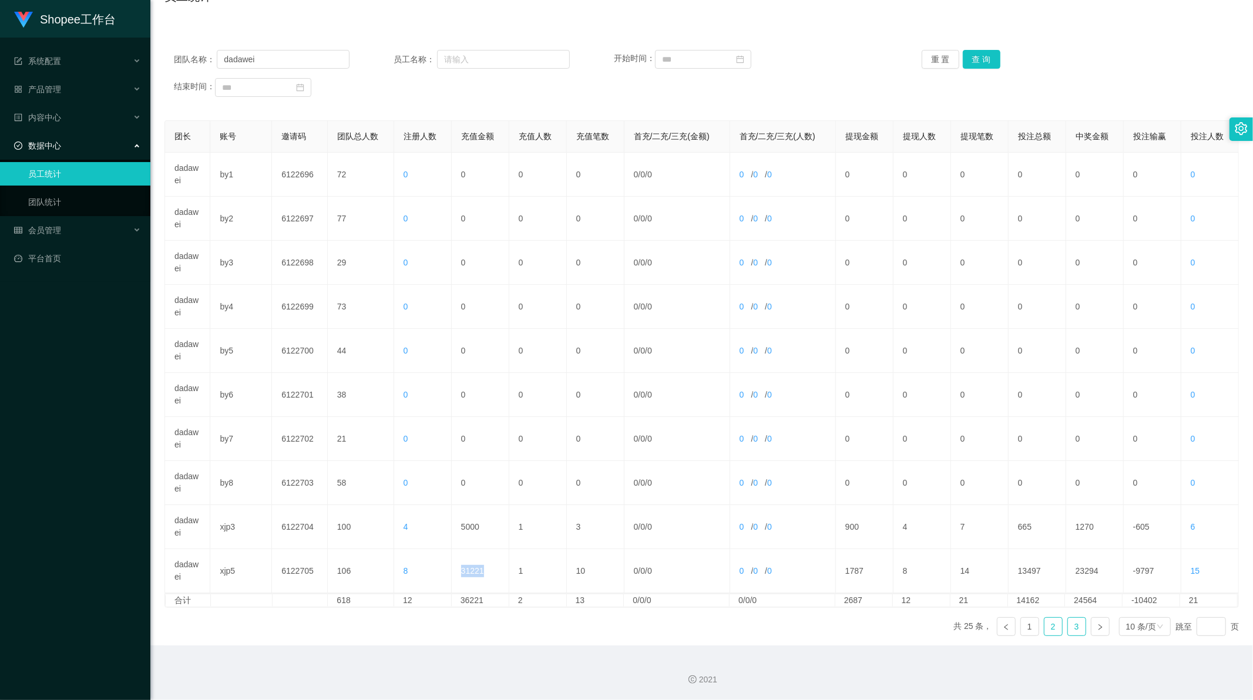
click at [1068, 627] on link "3" at bounding box center [1077, 627] width 18 height 18
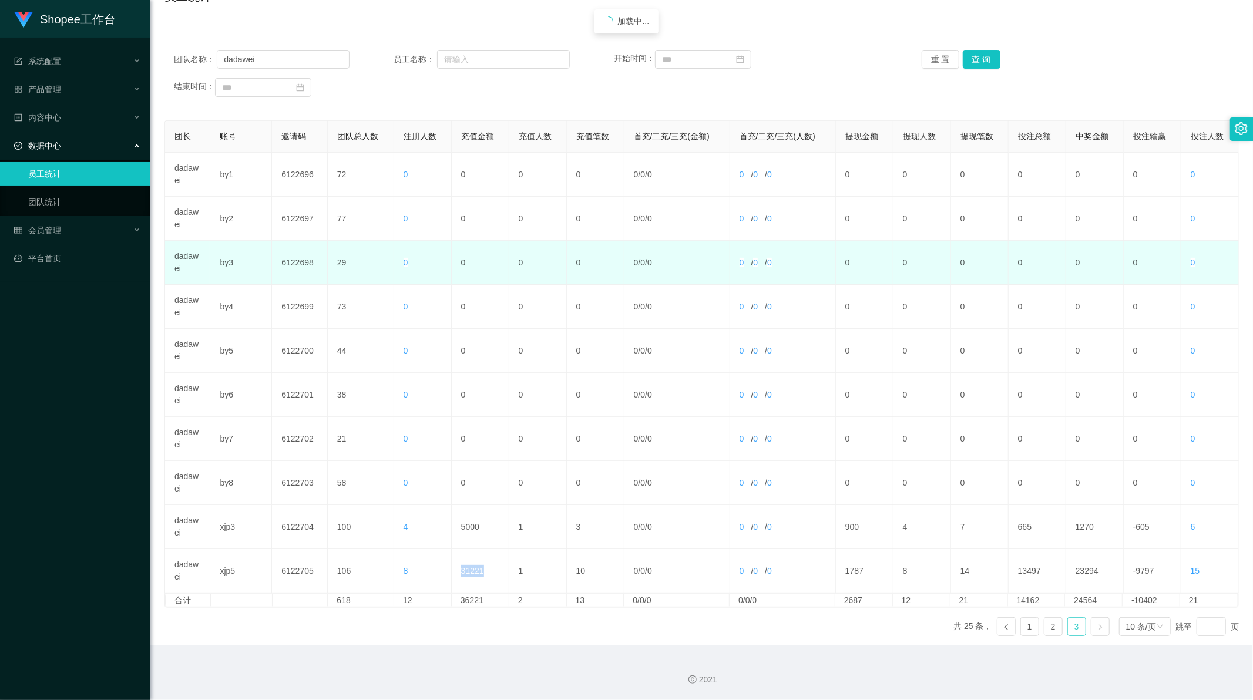
scroll to position [0, 0]
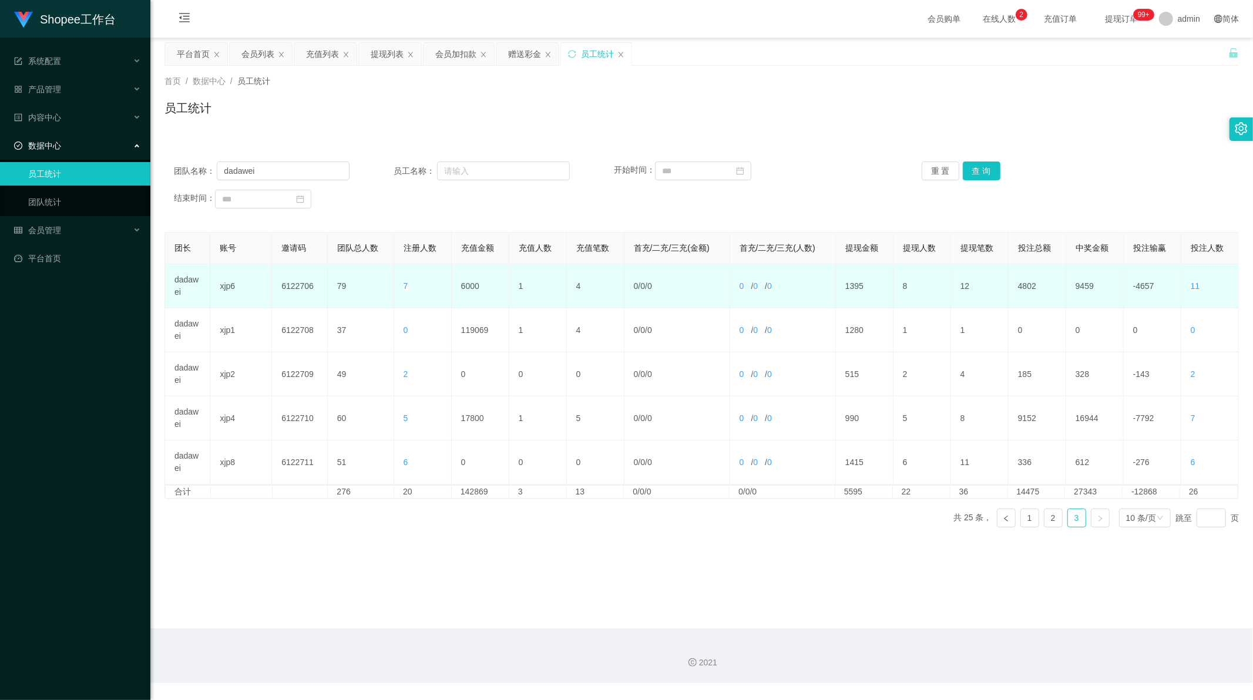
click at [468, 283] on td "6000" at bounding box center [481, 286] width 58 height 44
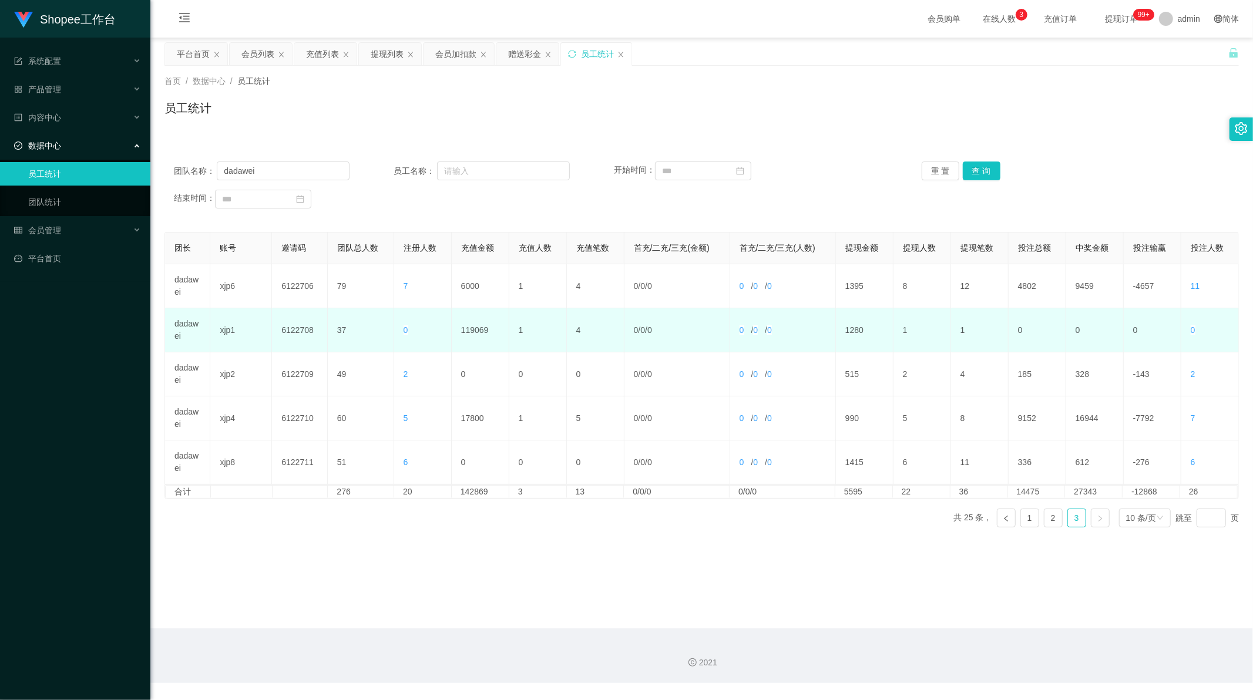
click at [469, 330] on td "119069" at bounding box center [481, 331] width 58 height 44
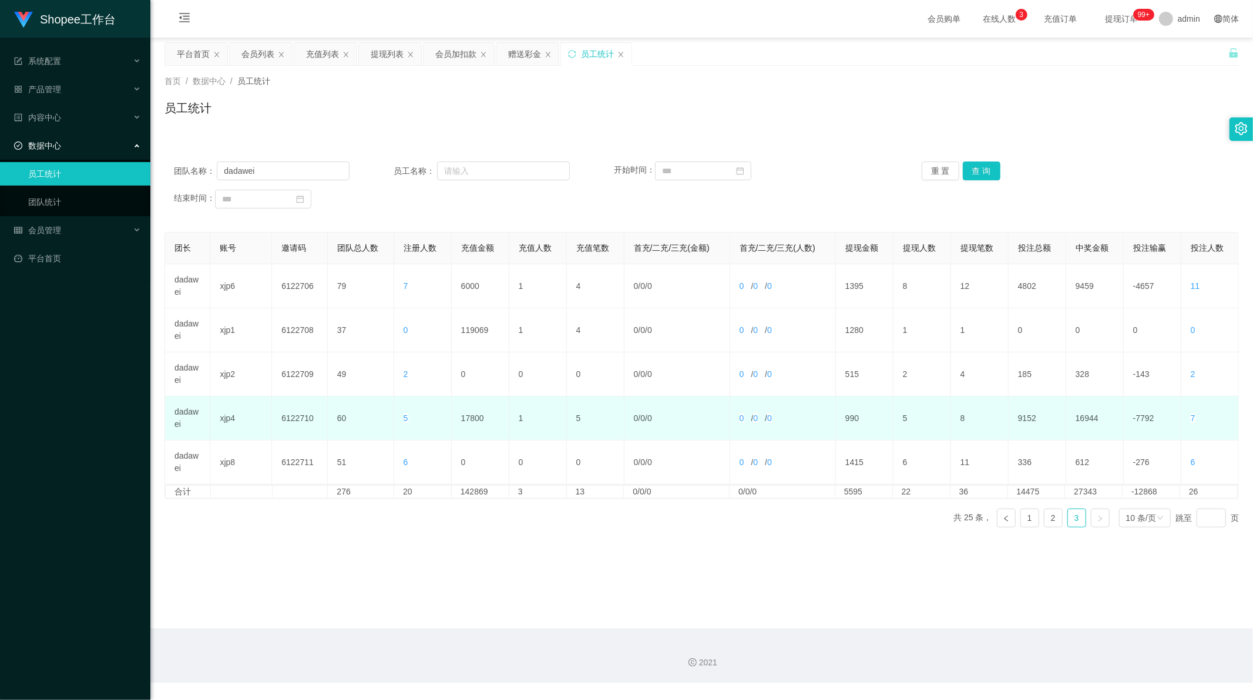
click at [472, 421] on td "17800" at bounding box center [481, 419] width 58 height 44
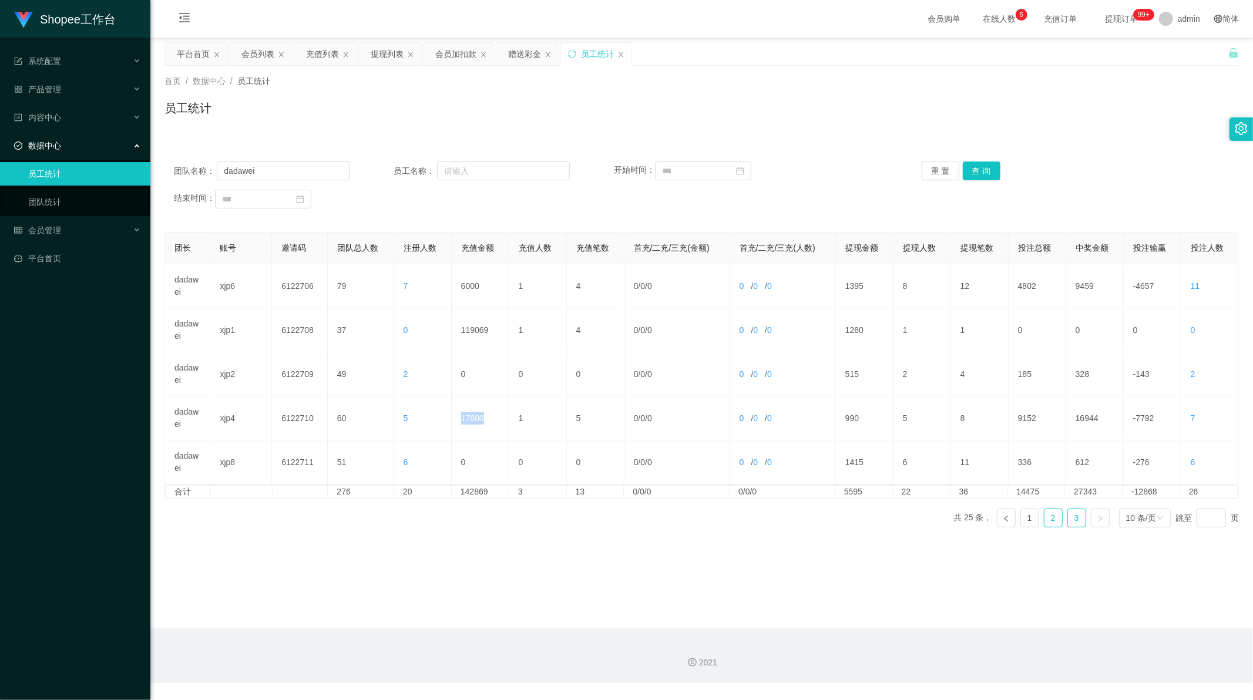
click at [1052, 518] on link "2" at bounding box center [1054, 518] width 18 height 18
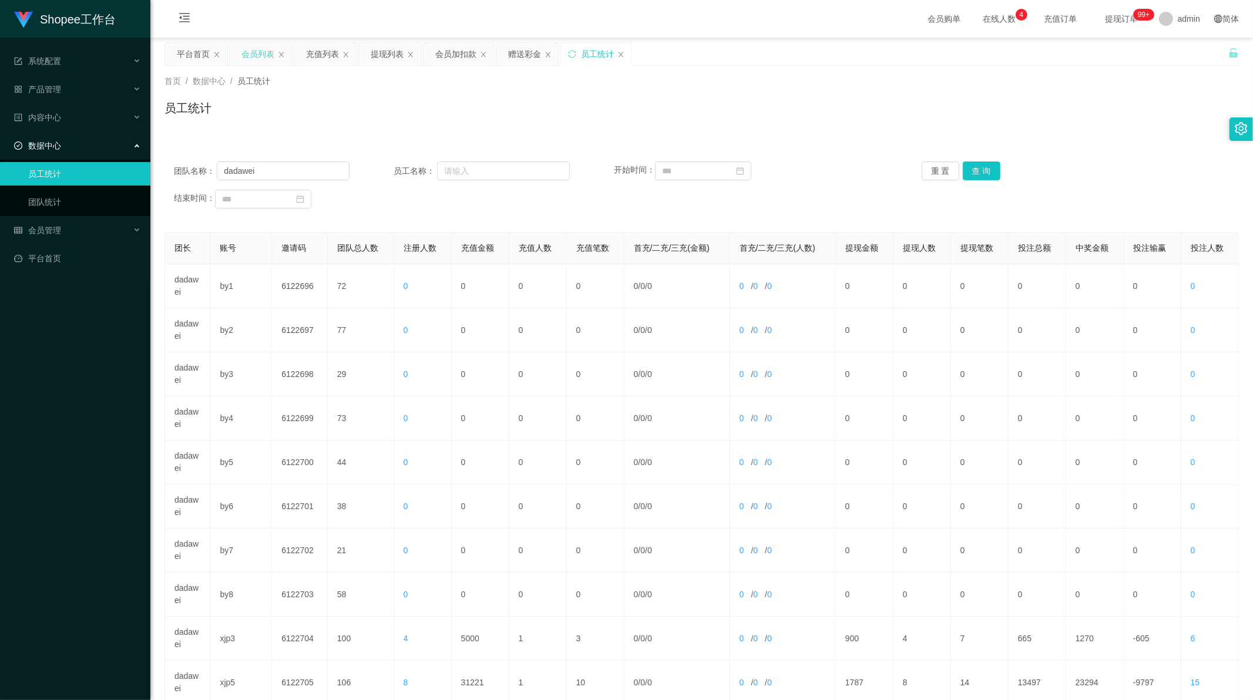
click at [254, 51] on div "会员列表" at bounding box center [258, 54] width 33 height 22
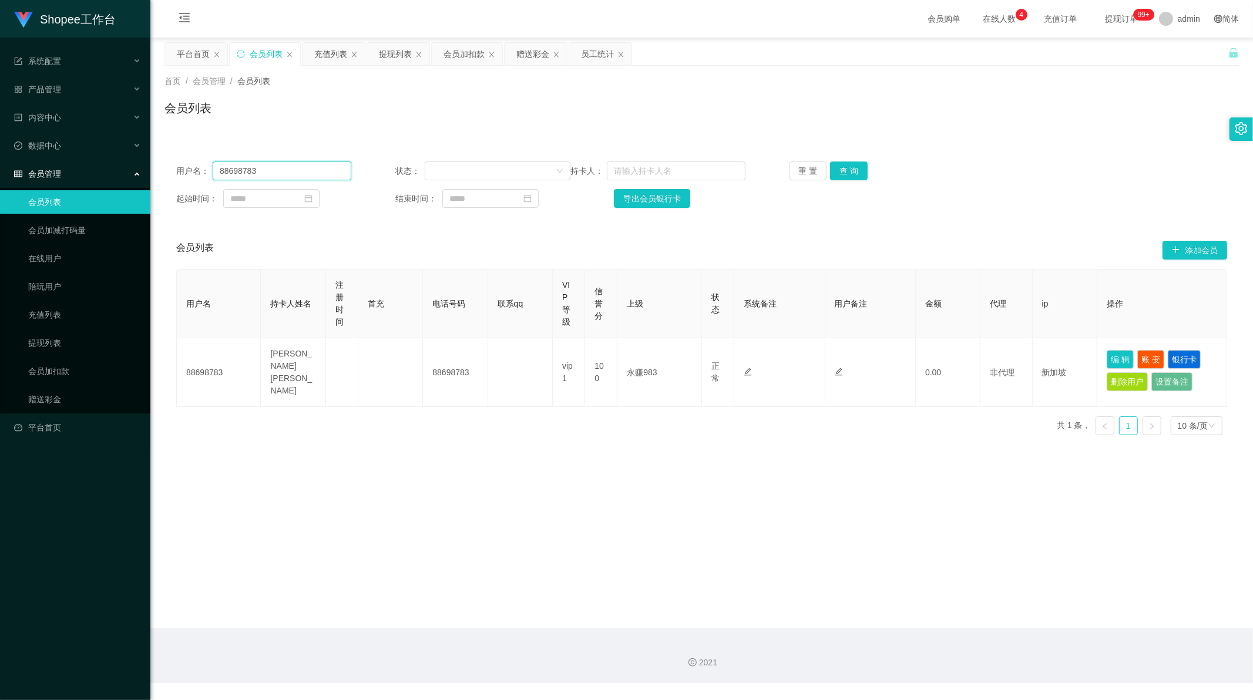
click at [269, 173] on input "88698783" at bounding box center [282, 171] width 139 height 19
drag, startPoint x: 269, startPoint y: 173, endPoint x: 653, endPoint y: 167, distance: 385.0
click at [271, 173] on input "88698783" at bounding box center [282, 171] width 139 height 19
paste input "9355871"
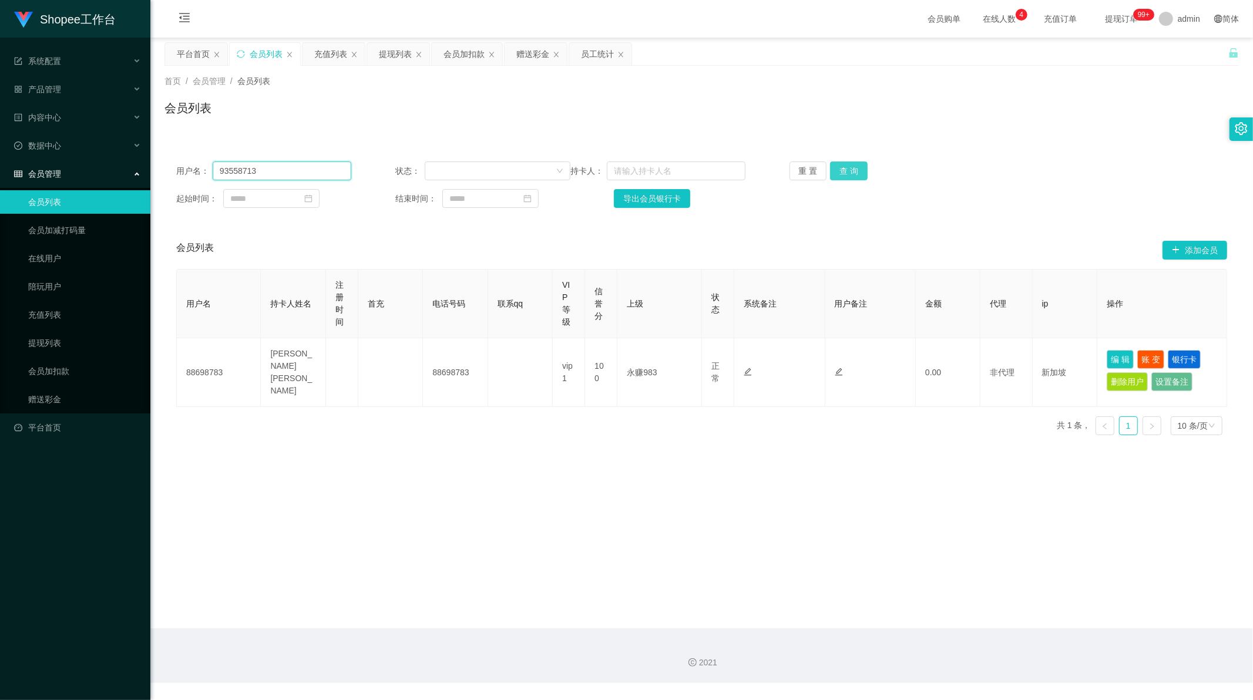
type input "93558713"
click at [858, 168] on button "查 询" at bounding box center [849, 171] width 38 height 19
click at [612, 49] on div "员工统计" at bounding box center [597, 54] width 33 height 22
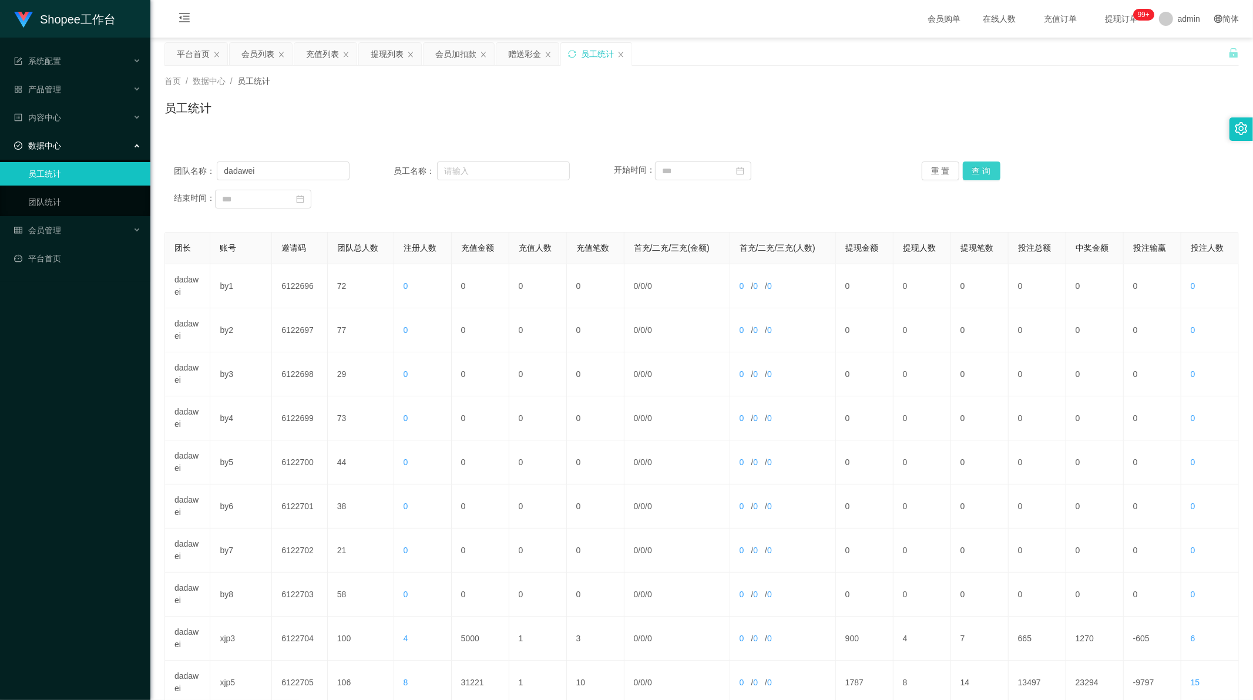
click at [972, 166] on button "查 询" at bounding box center [982, 171] width 38 height 19
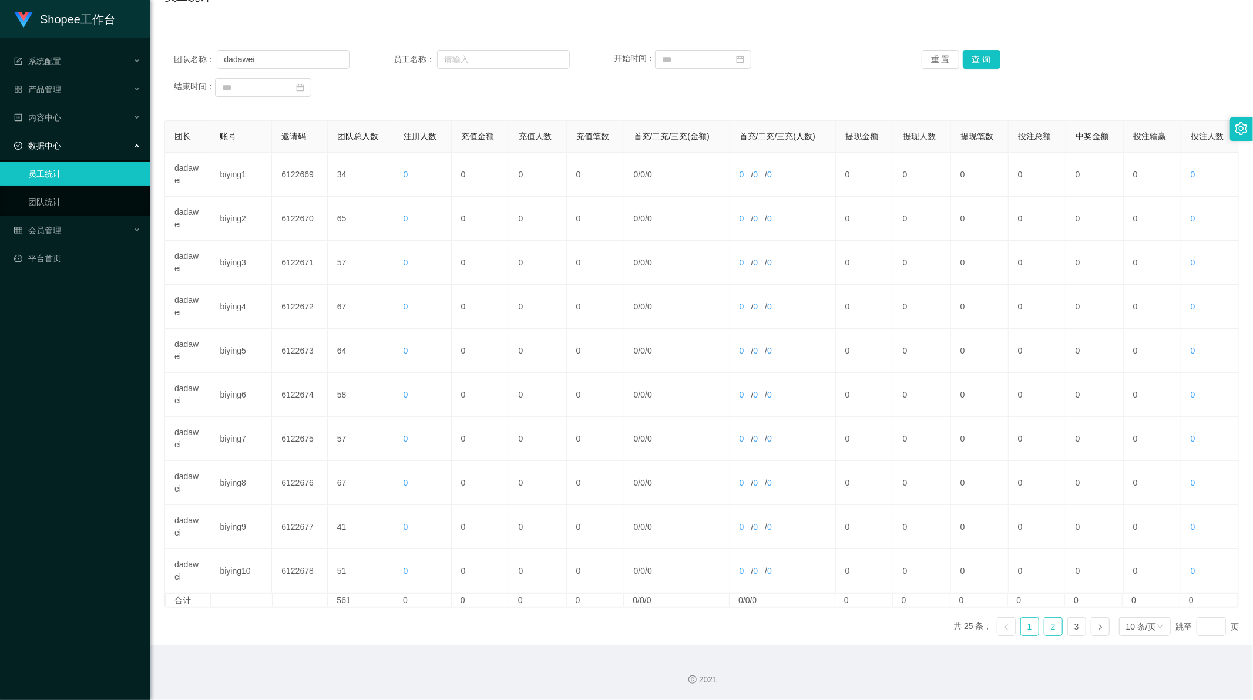
click at [1048, 629] on link "2" at bounding box center [1054, 627] width 18 height 18
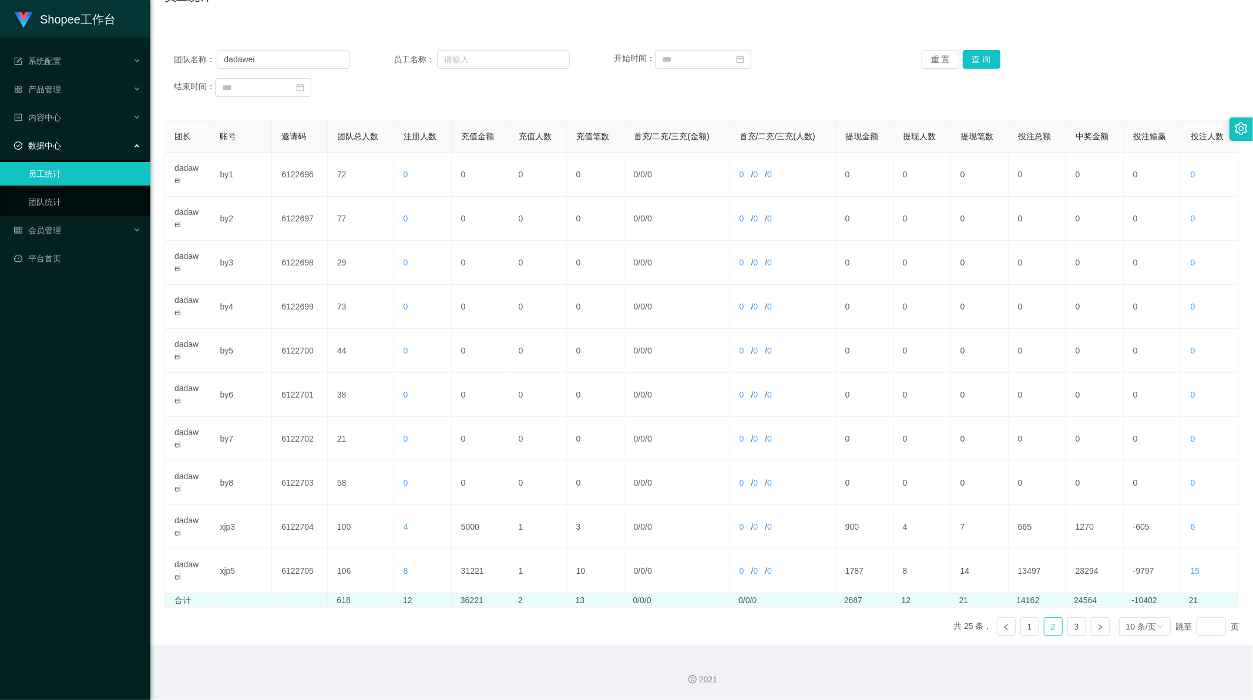
click at [472, 596] on td "36221" at bounding box center [481, 601] width 58 height 12
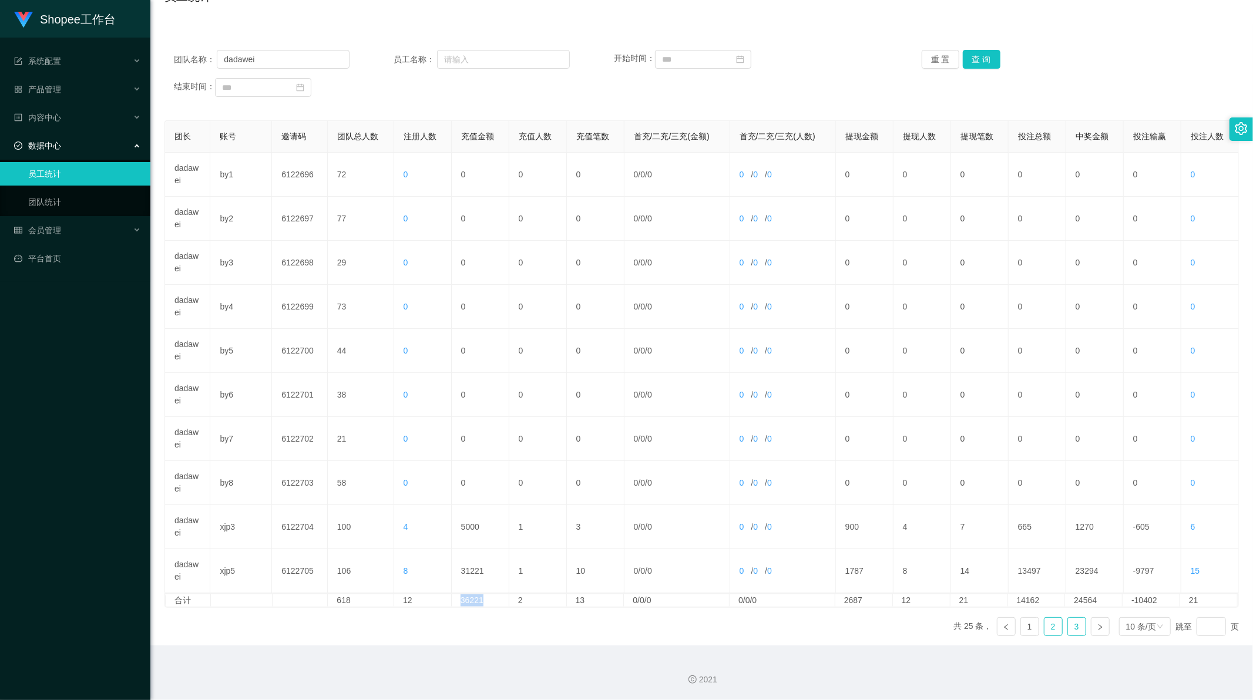
click at [1070, 627] on link "3" at bounding box center [1077, 627] width 18 height 18
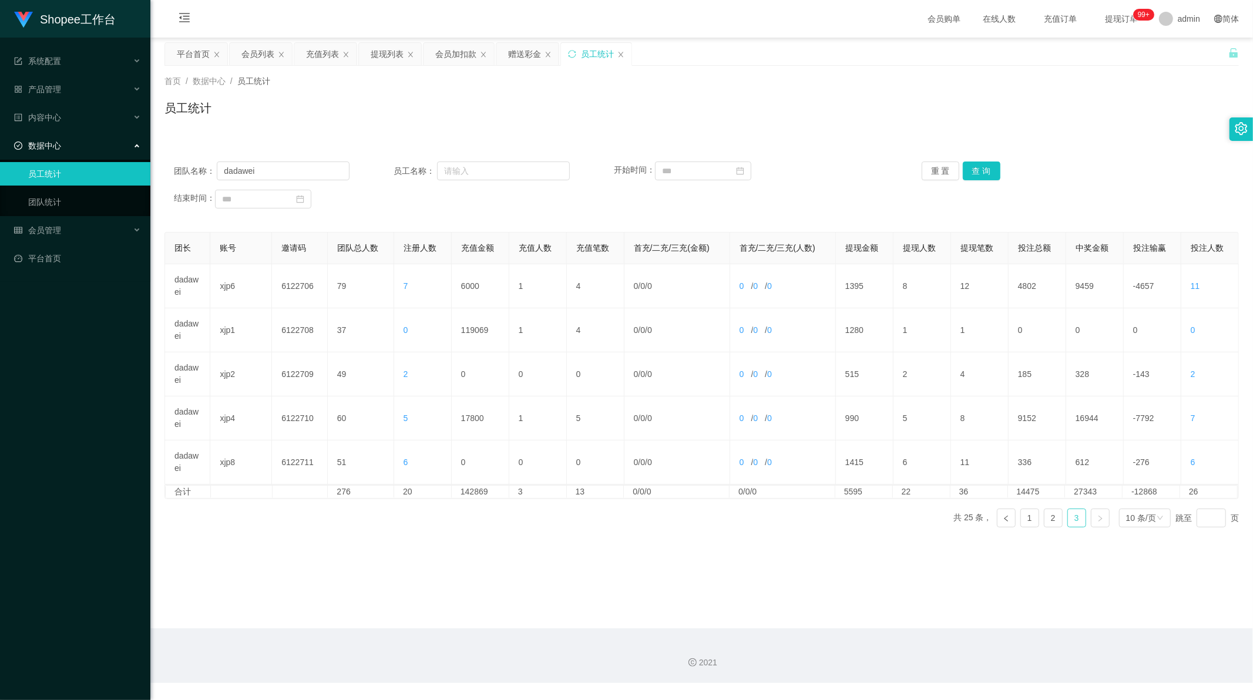
scroll to position [0, 0]
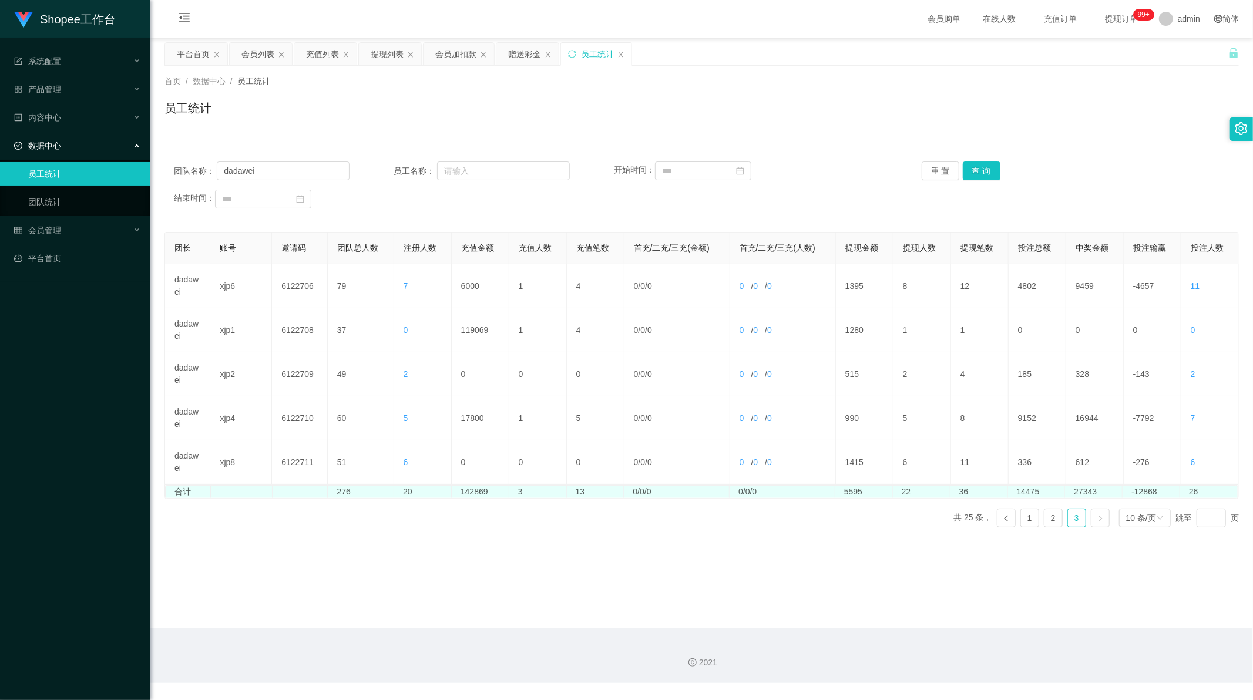
click at [475, 491] on td "142869" at bounding box center [481, 492] width 58 height 12
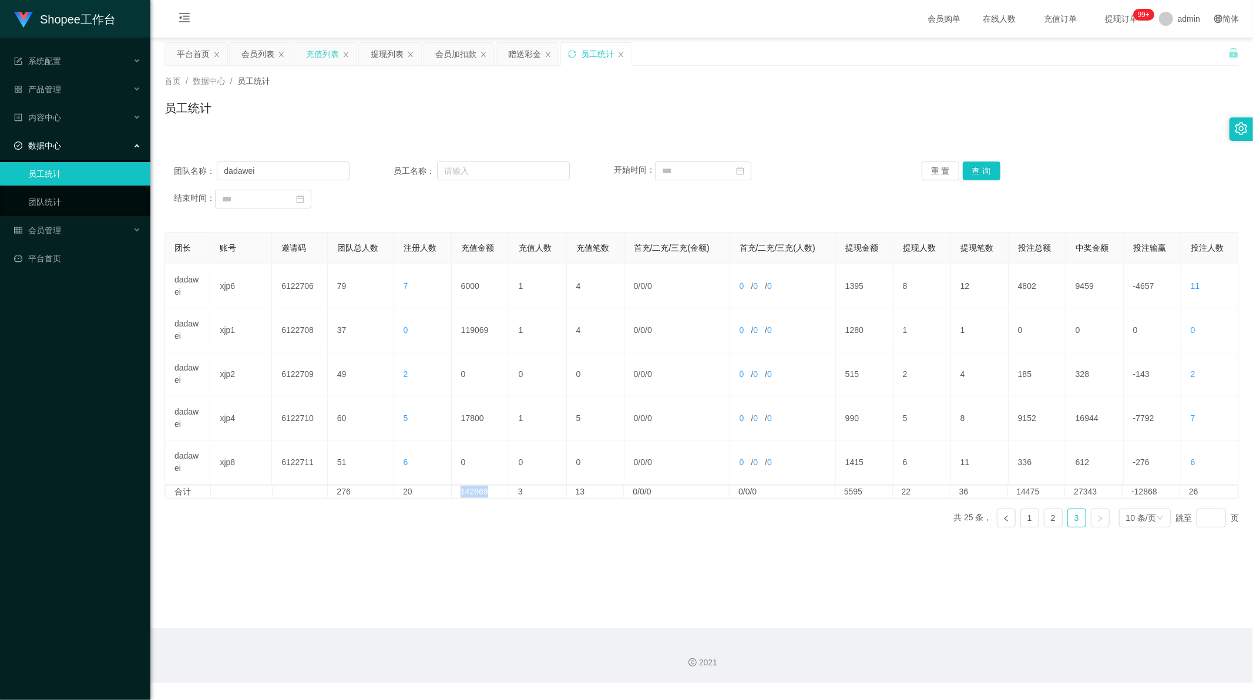
click at [317, 53] on div "充值列表" at bounding box center [322, 54] width 33 height 22
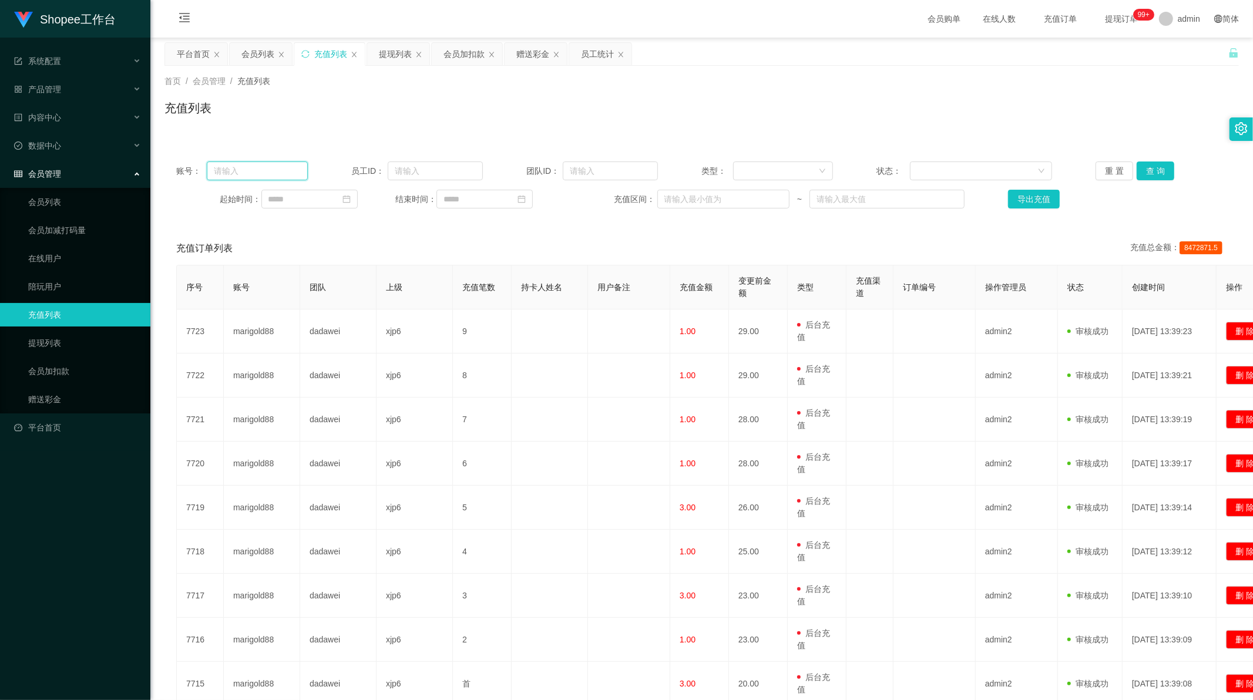
click at [261, 172] on input "text" at bounding box center [257, 171] width 101 height 19
paste input "6"
type input "6"
click at [1137, 178] on button "查 询" at bounding box center [1156, 171] width 38 height 19
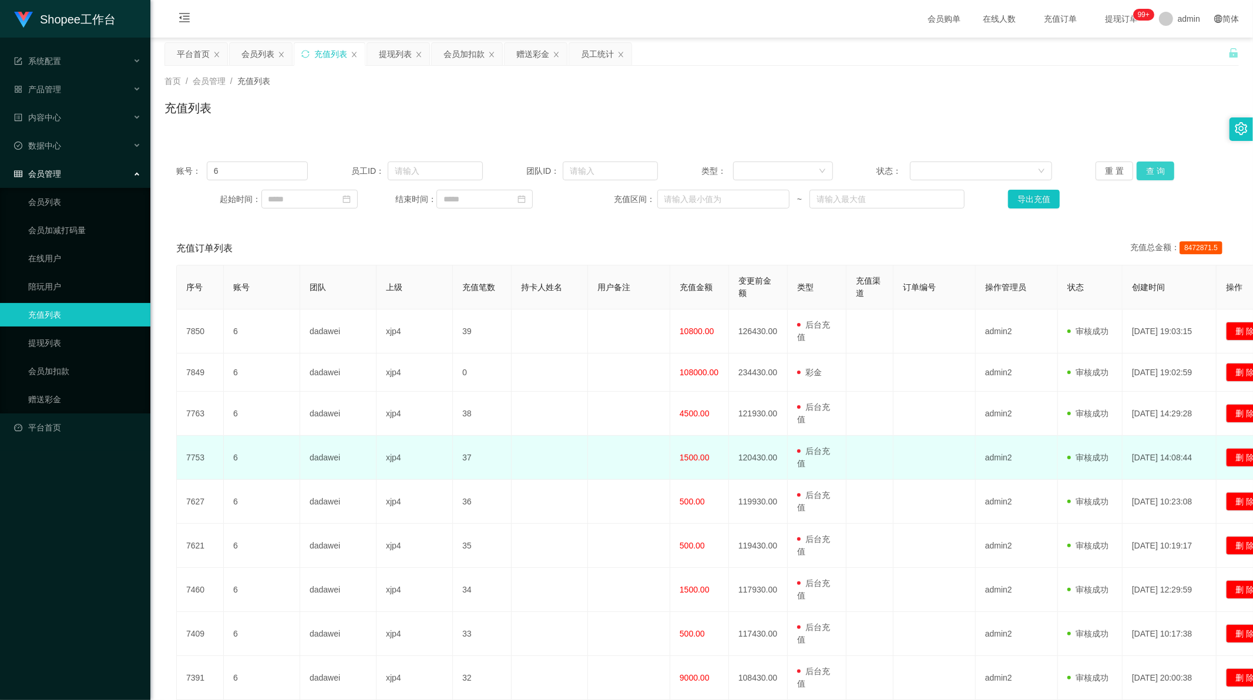
scroll to position [65, 0]
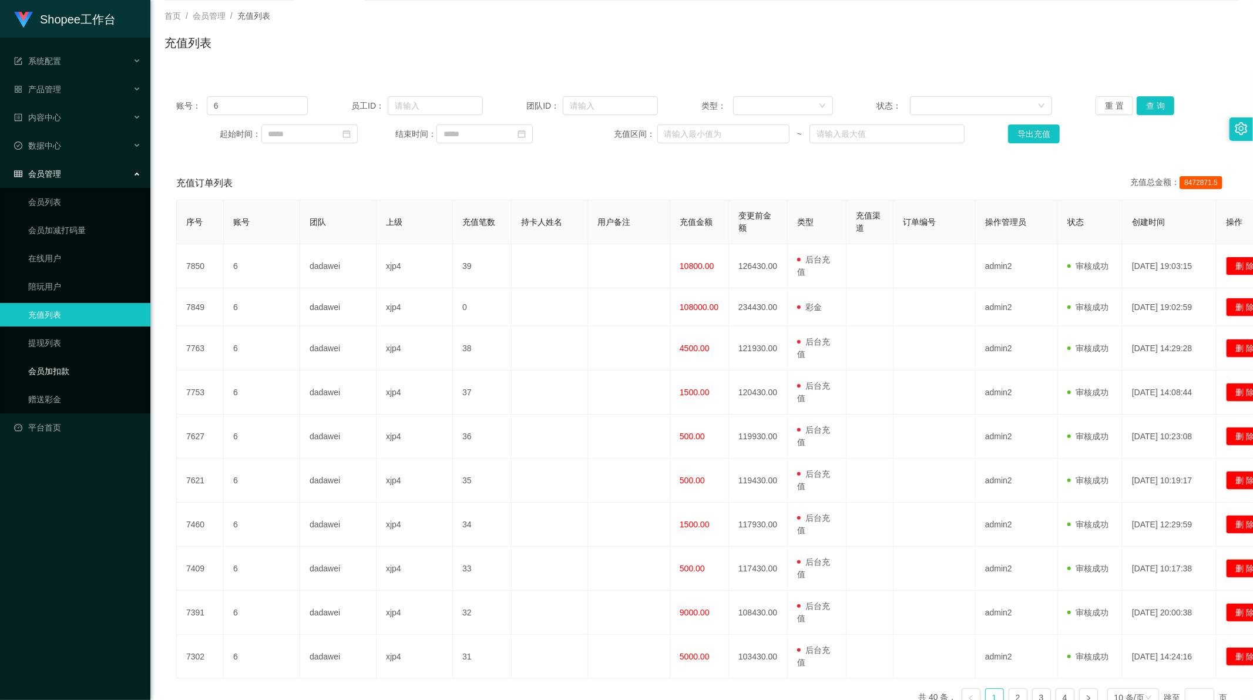
click at [56, 374] on link "会员加扣款" at bounding box center [84, 372] width 113 height 24
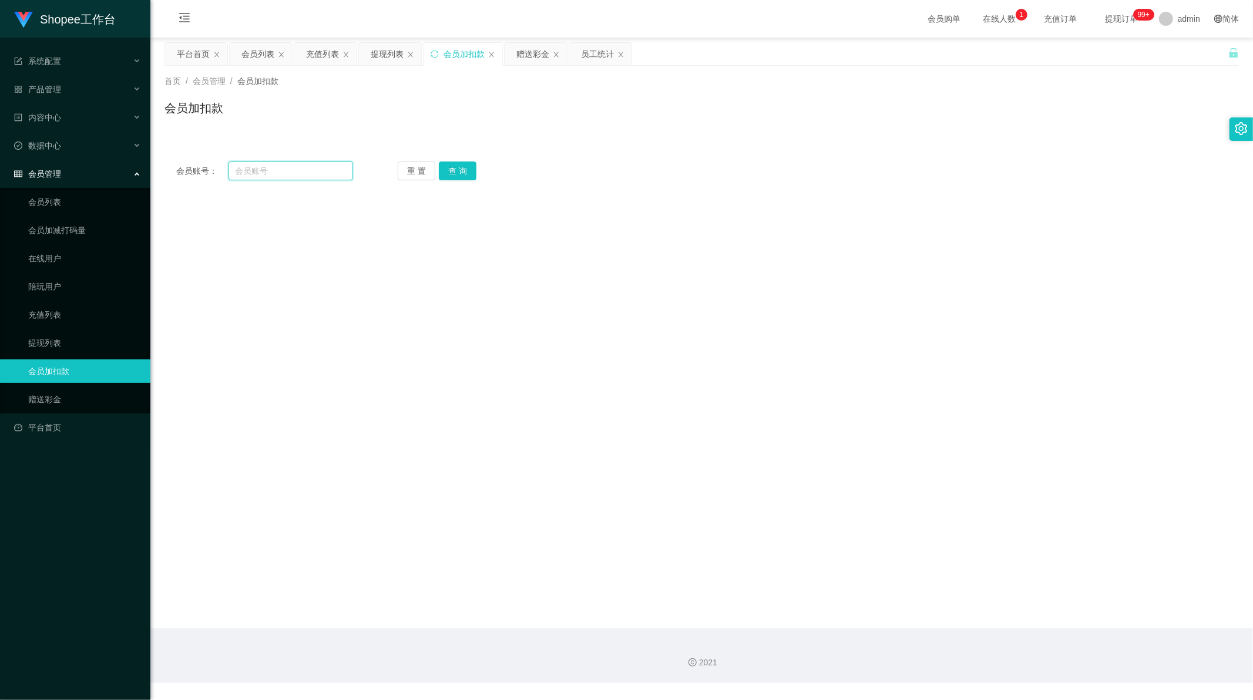
drag, startPoint x: 247, startPoint y: 176, endPoint x: 289, endPoint y: 173, distance: 41.8
click at [247, 176] on input "text" at bounding box center [291, 171] width 125 height 19
paste input "6"
type input "6"
click at [450, 171] on button "查 询" at bounding box center [458, 171] width 38 height 19
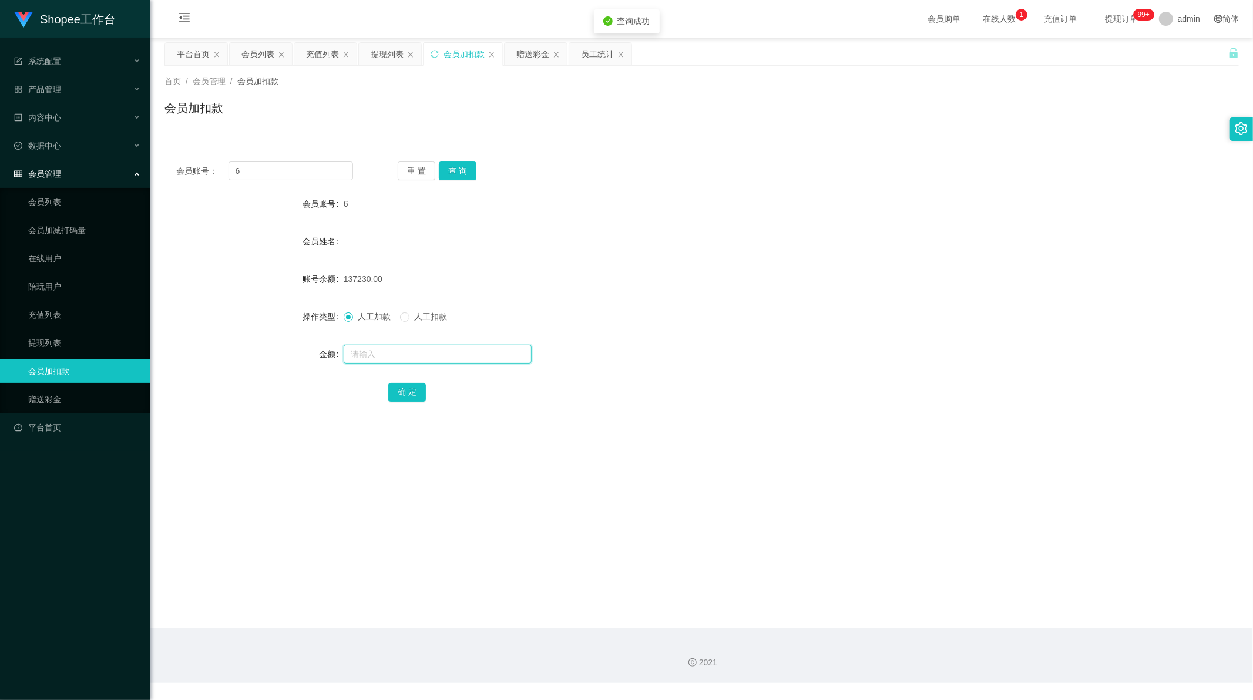
click at [378, 354] on input "text" at bounding box center [438, 354] width 188 height 19
type input "1500"
click at [394, 387] on button "确 定" at bounding box center [407, 392] width 38 height 19
click at [319, 59] on div "充值列表" at bounding box center [322, 54] width 33 height 22
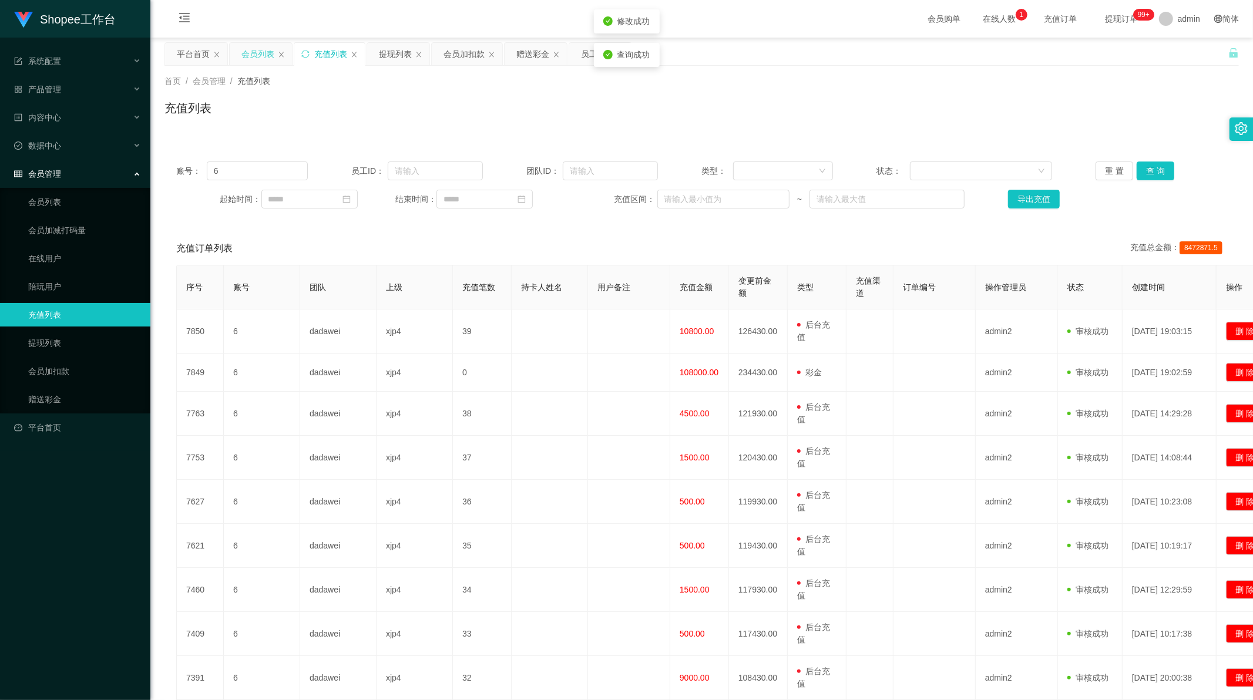
click at [257, 57] on div "会员列表" at bounding box center [258, 54] width 33 height 22
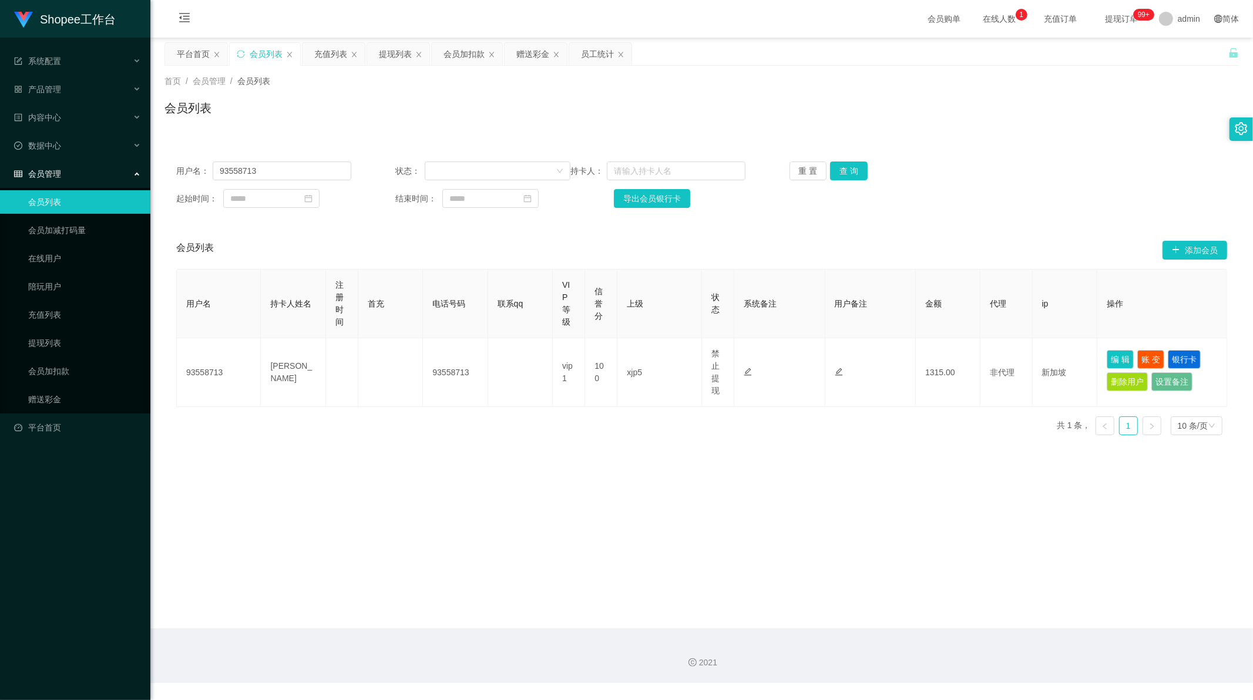
click at [256, 180] on div "用户名： 93558713 状态： 持卡人： 重 置 查 询 起始时间： 结束时间： 导出会员银行卡" at bounding box center [702, 185] width 1075 height 70
click at [256, 172] on input "93558713" at bounding box center [282, 171] width 139 height 19
drag, startPoint x: 256, startPoint y: 172, endPoint x: 277, endPoint y: 162, distance: 23.7
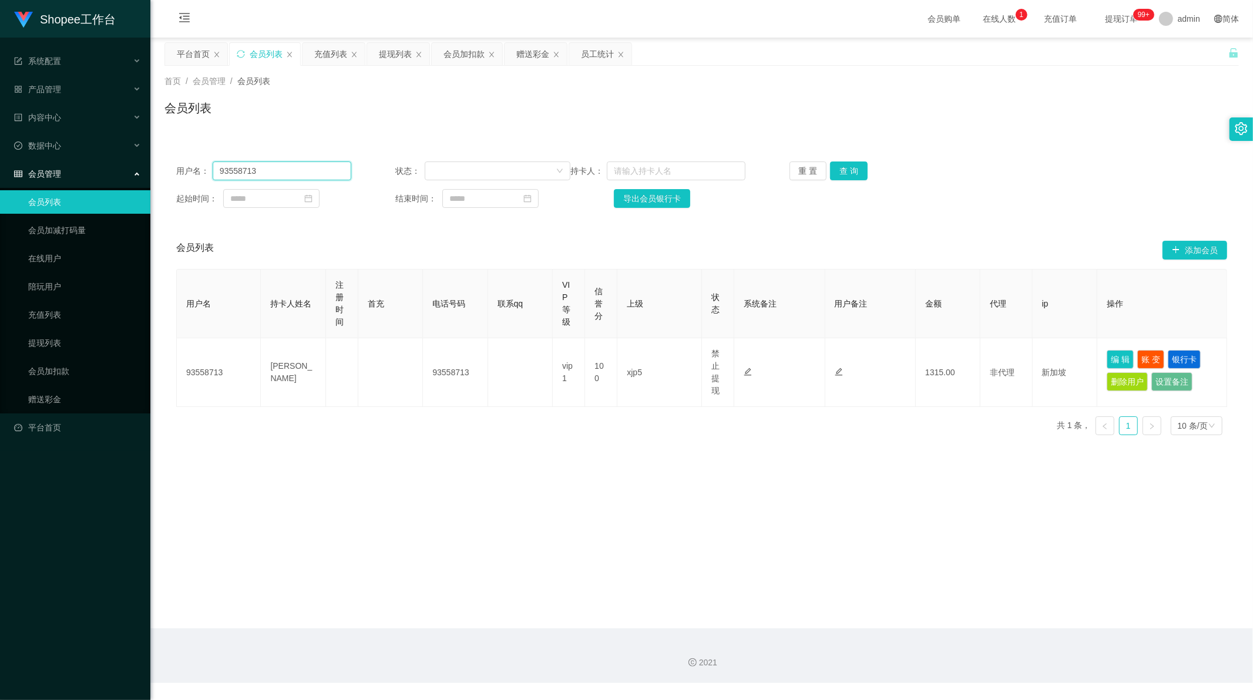
click at [259, 169] on input "93558713" at bounding box center [282, 171] width 139 height 19
paste input "6"
type input "6"
click at [850, 172] on button "查 询" at bounding box center [849, 171] width 38 height 19
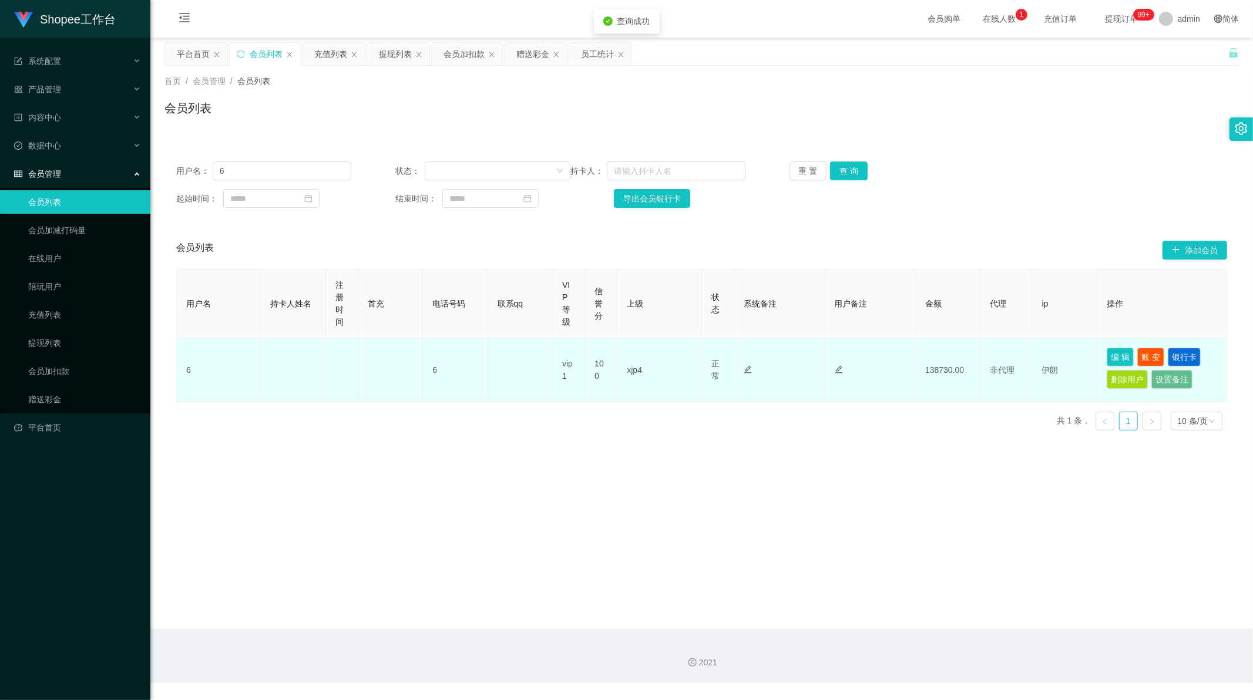
click at [433, 368] on td "6" at bounding box center [455, 370] width 65 height 64
click at [633, 370] on td "xjp4" at bounding box center [660, 370] width 84 height 64
